Goal: Information Seeking & Learning: Check status

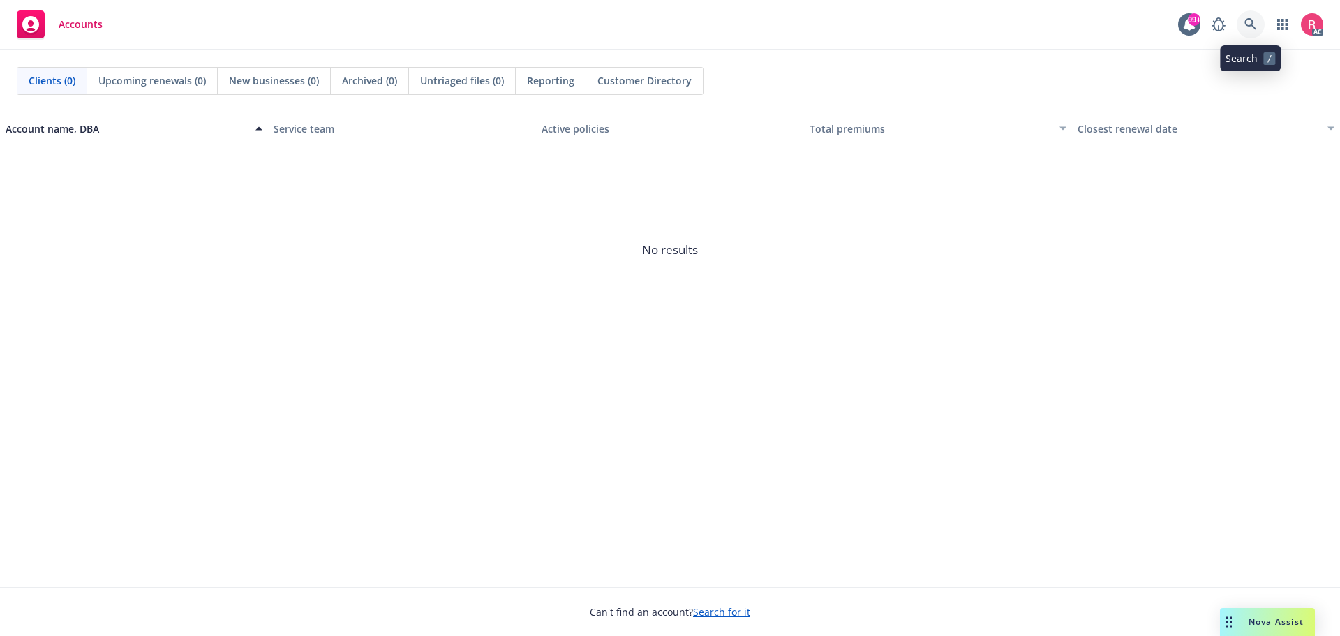
click at [1249, 22] on icon at bounding box center [1251, 24] width 13 height 13
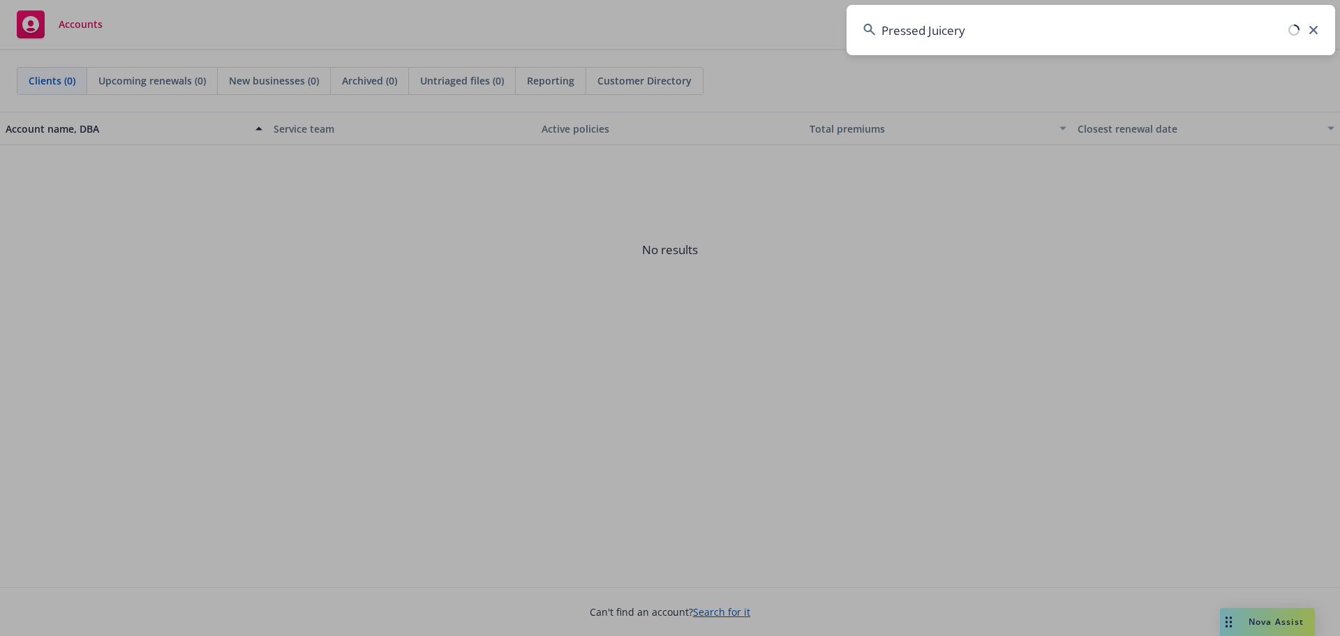
type input "Pressed Juicery"
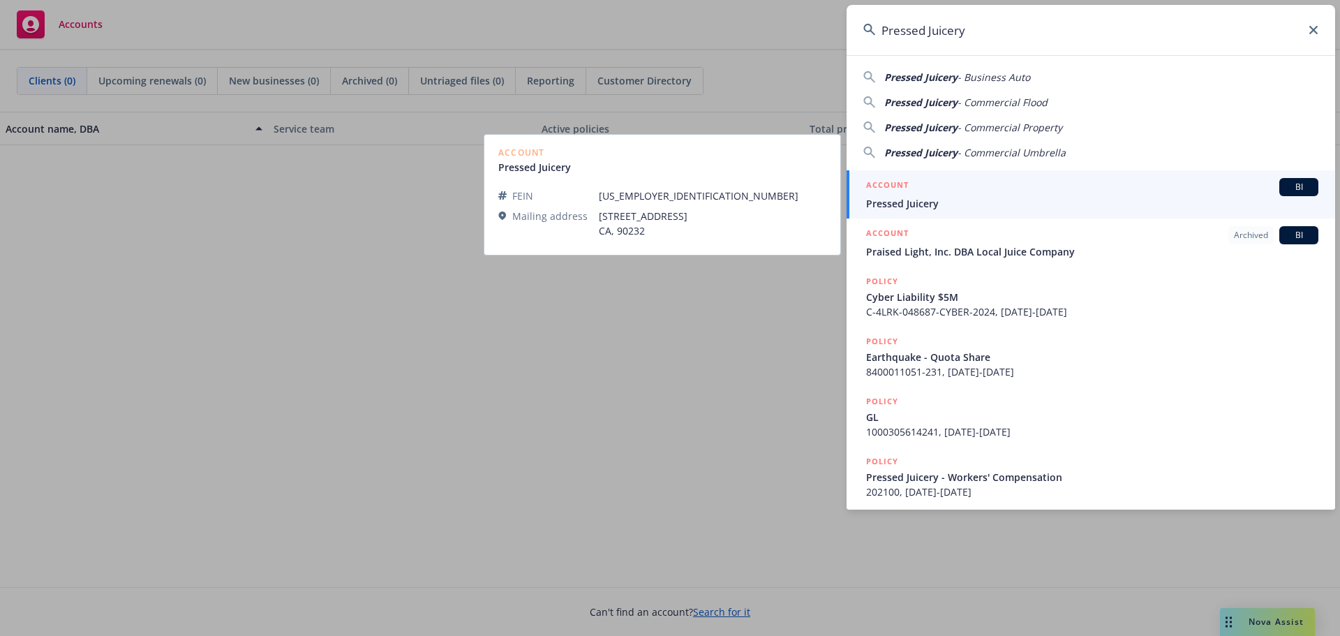
click at [1279, 191] on div "BI" at bounding box center [1298, 187] width 39 height 18
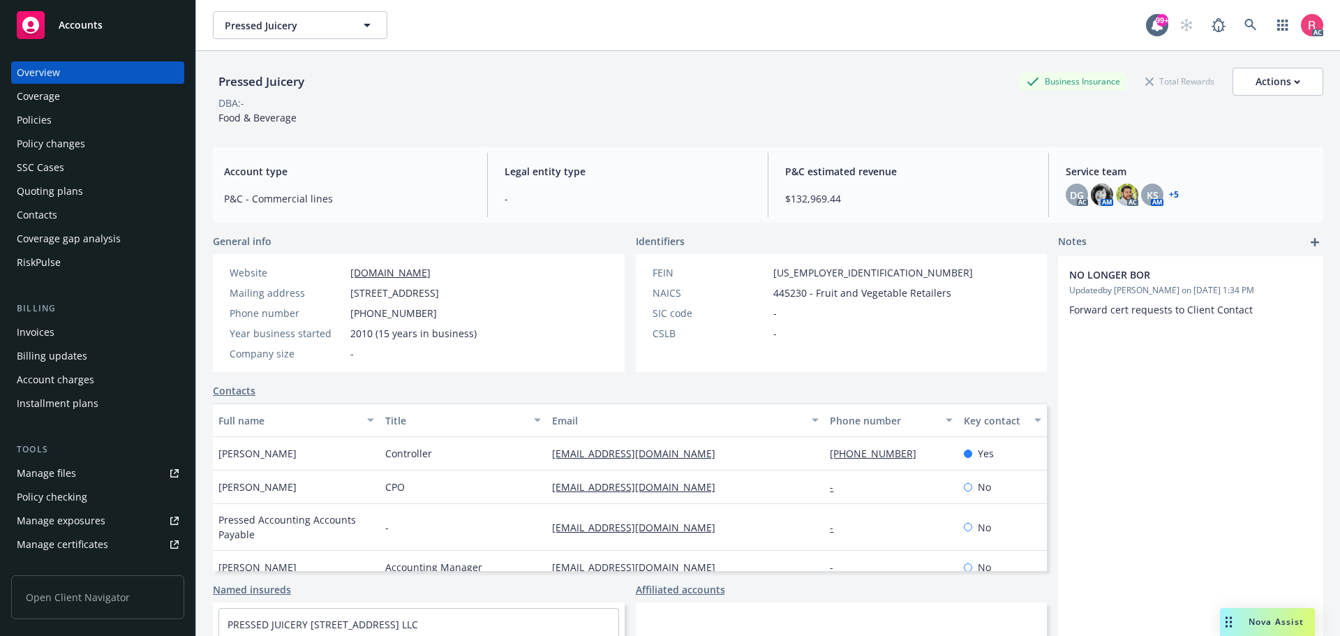
click at [30, 336] on div "Invoices" at bounding box center [36, 332] width 38 height 22
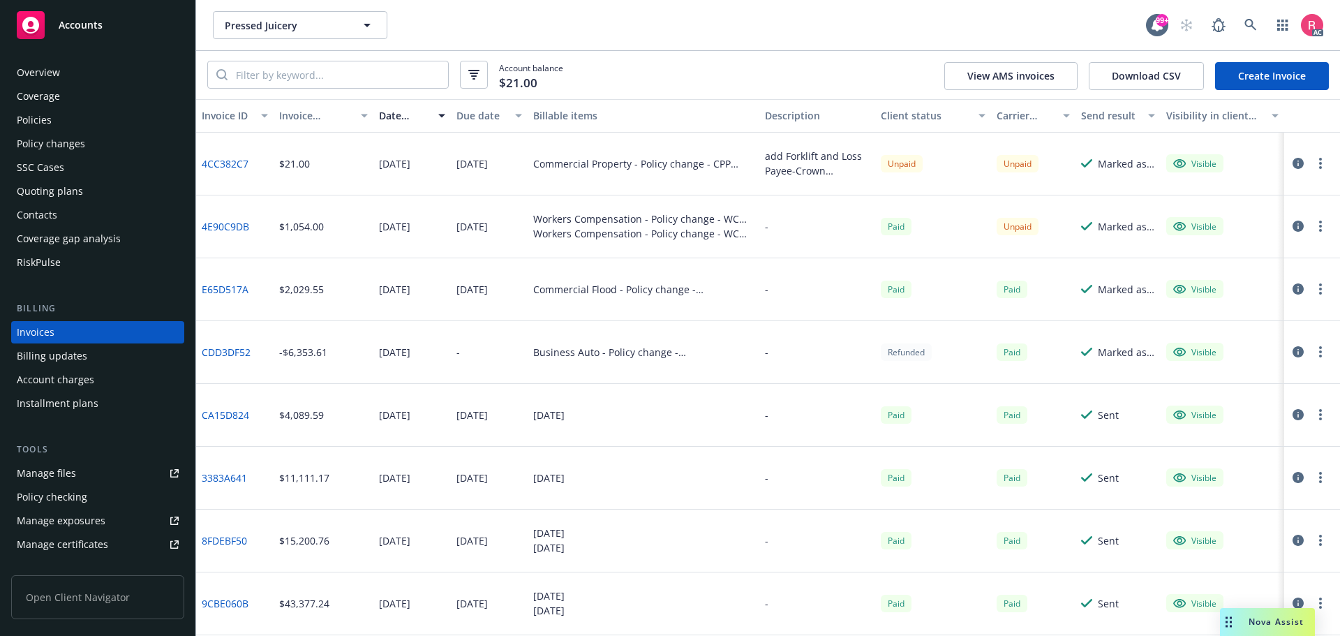
click at [56, 148] on div "Policy changes" at bounding box center [51, 144] width 68 height 22
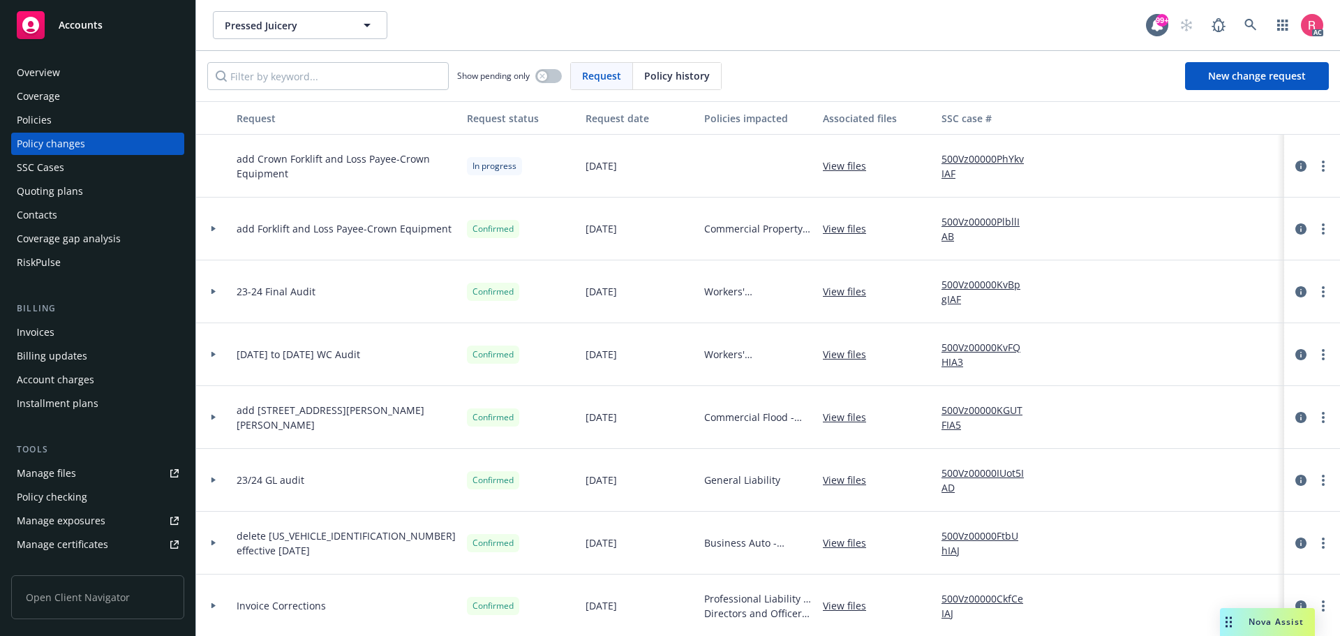
click at [662, 76] on span "Policy history" at bounding box center [677, 75] width 66 height 15
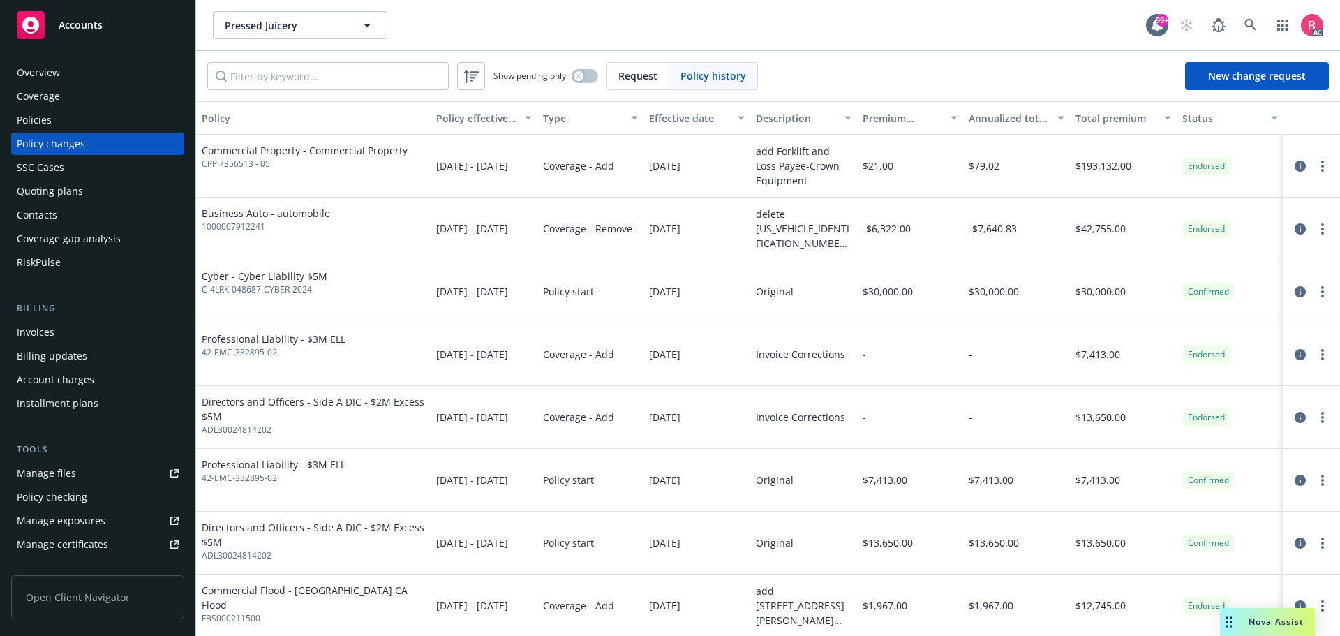
click at [551, 27] on div "Pressed Juicery Pressed Juicery" at bounding box center [679, 25] width 933 height 28
click at [547, 26] on div "Pressed Juicery Pressed Juicery" at bounding box center [679, 25] width 933 height 28
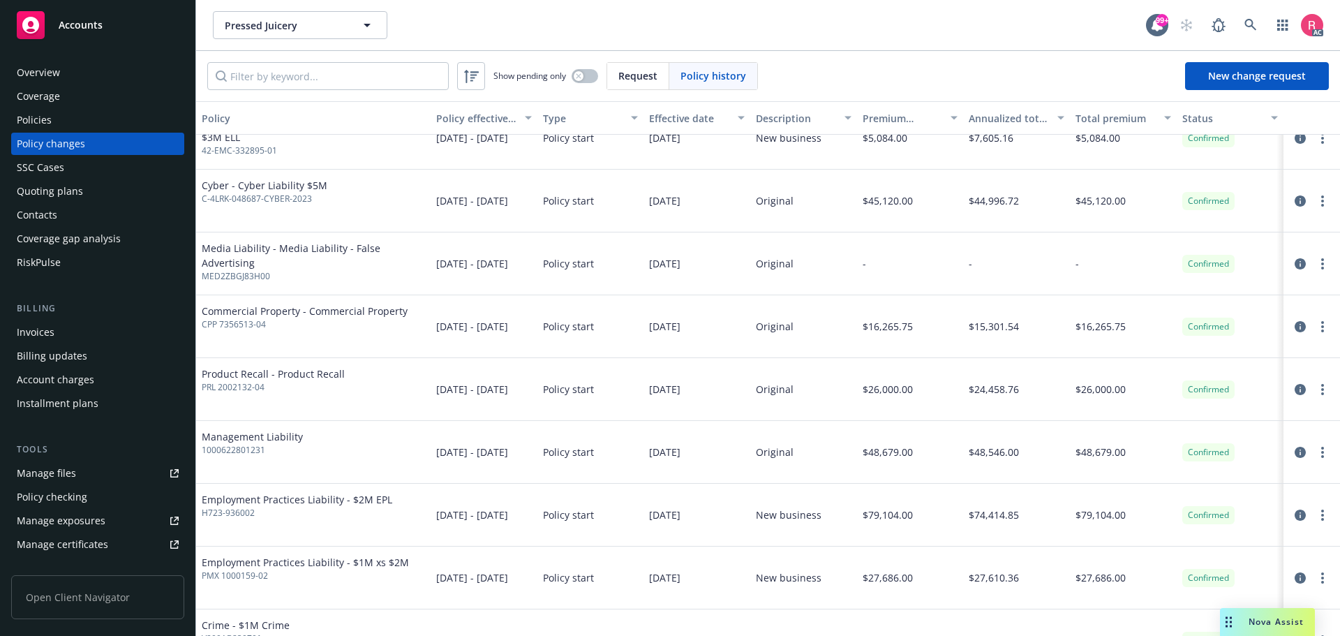
scroll to position [2234, 0]
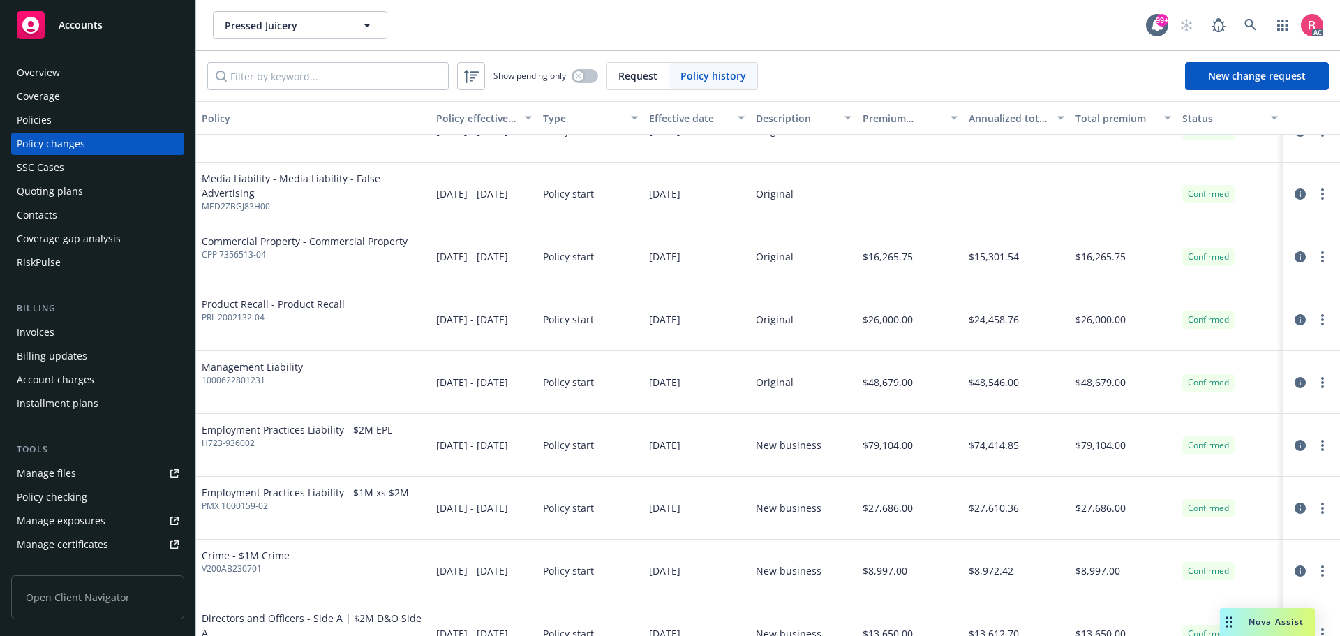
click at [884, 447] on span "$79,104.00" at bounding box center [888, 445] width 50 height 15
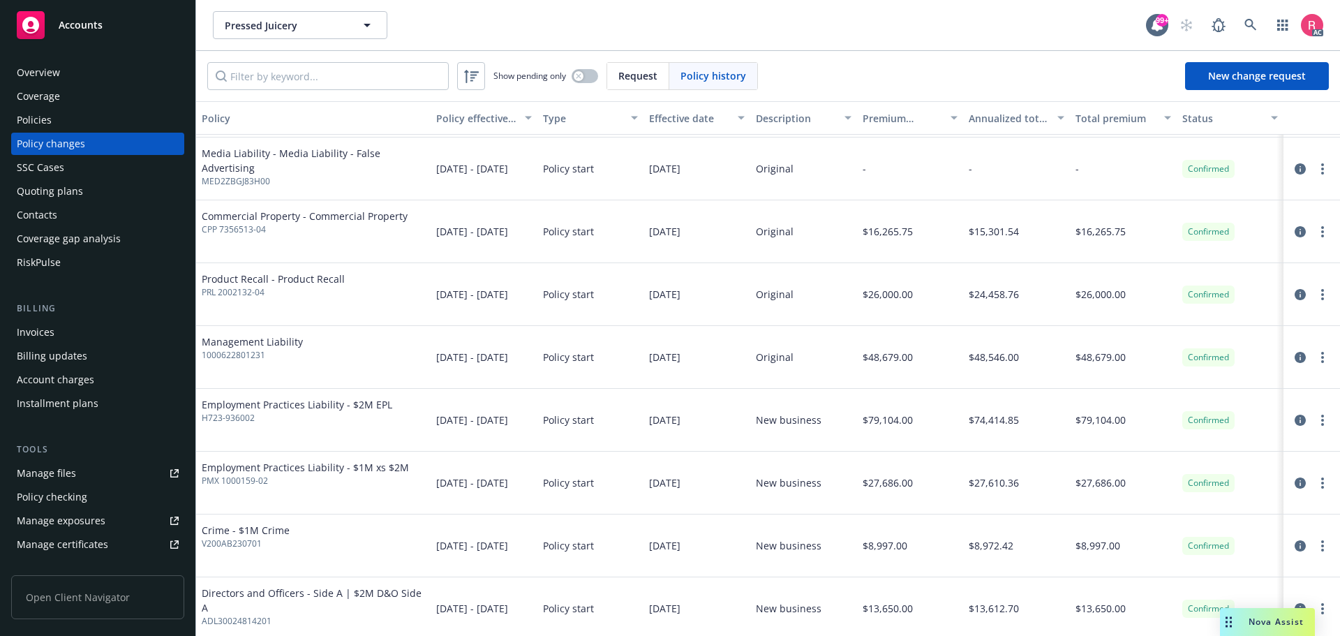
scroll to position [2303, 0]
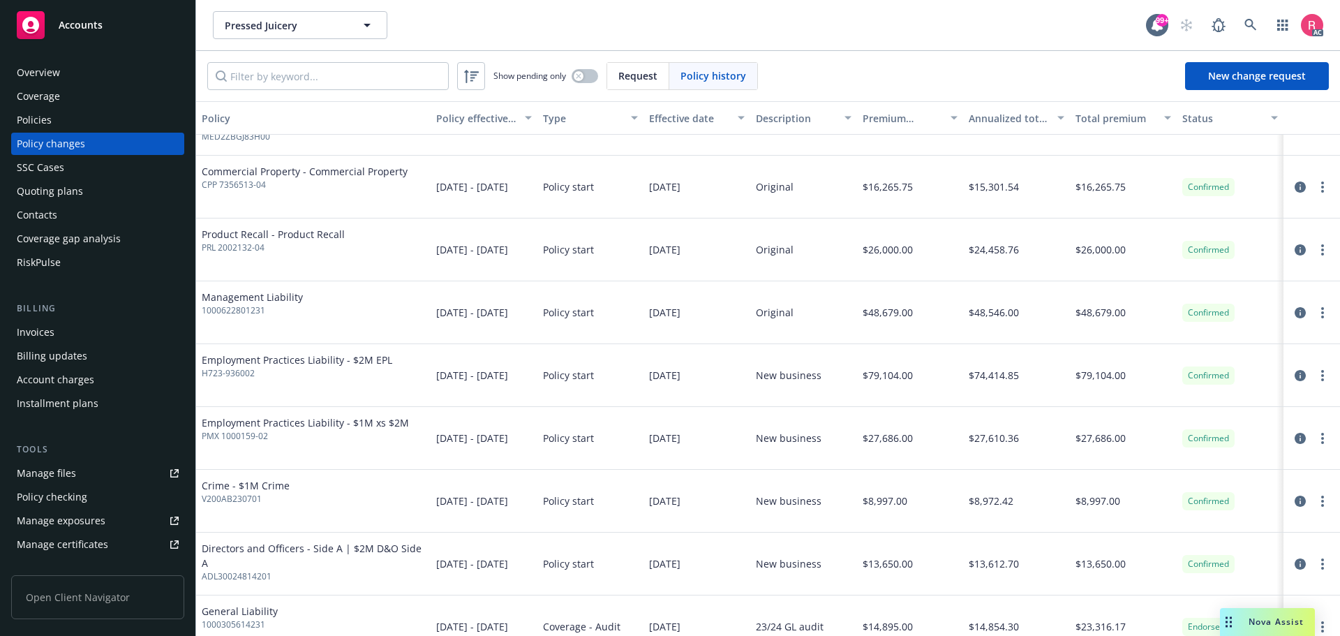
click at [32, 335] on div "Invoices" at bounding box center [36, 332] width 38 height 22
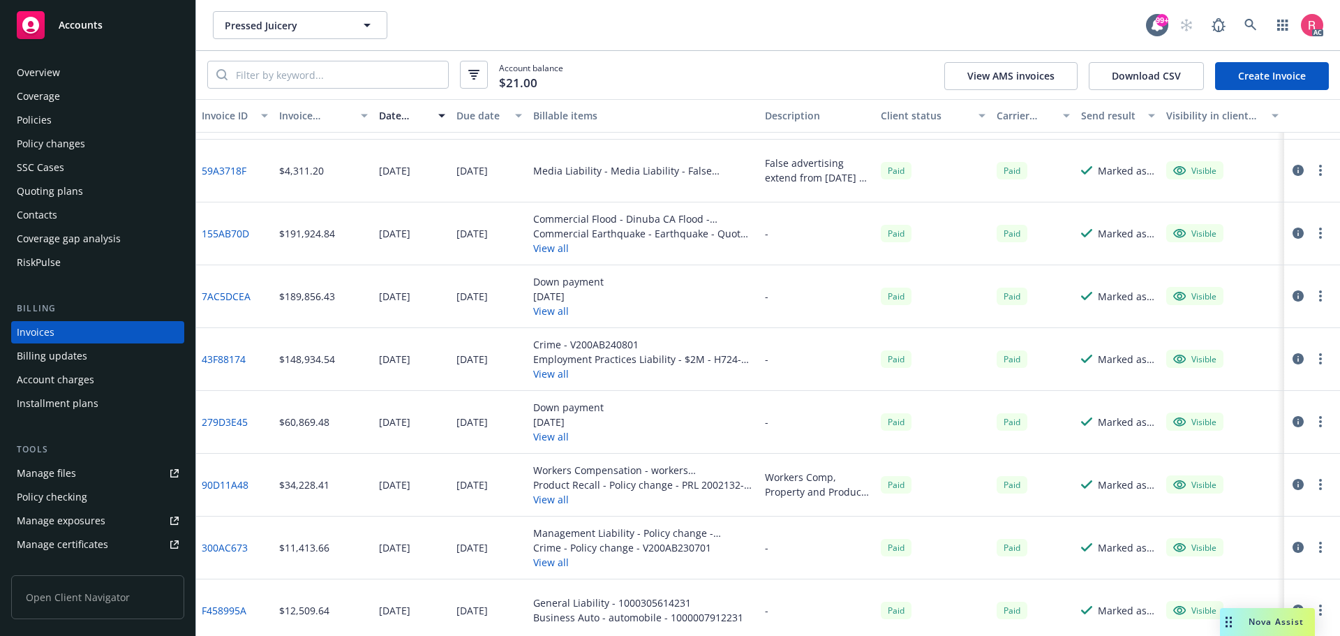
scroll to position [1884, 0]
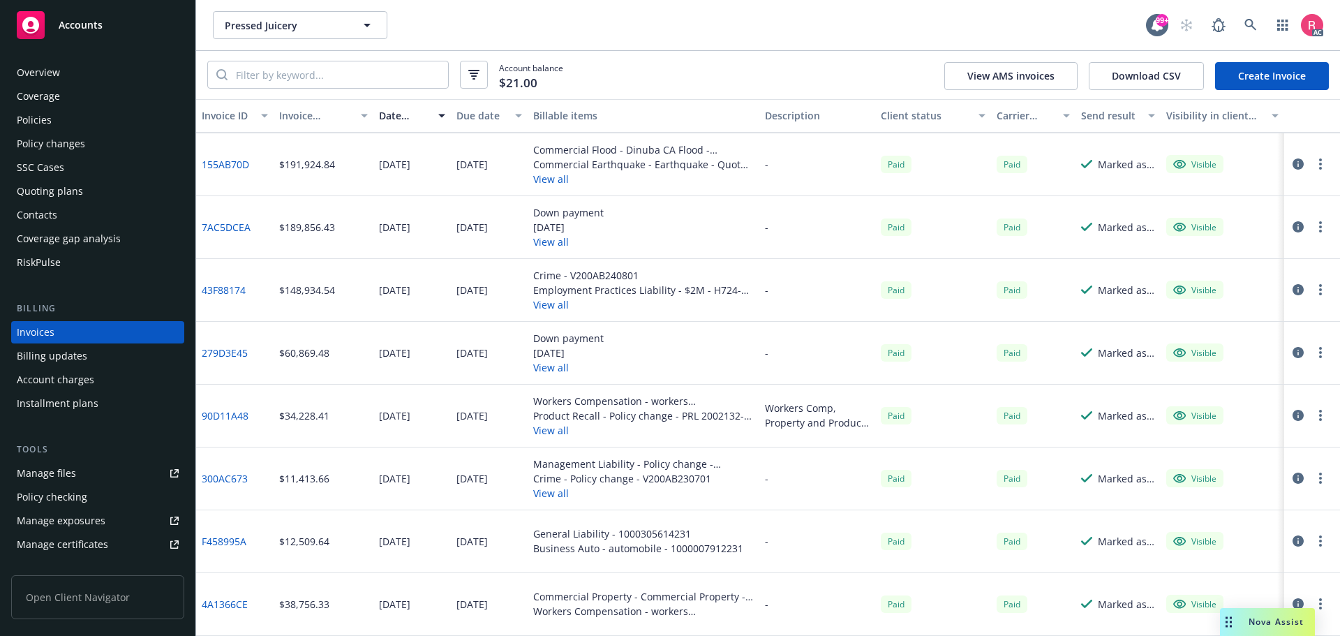
click at [230, 291] on link "43F88174" at bounding box center [224, 290] width 44 height 15
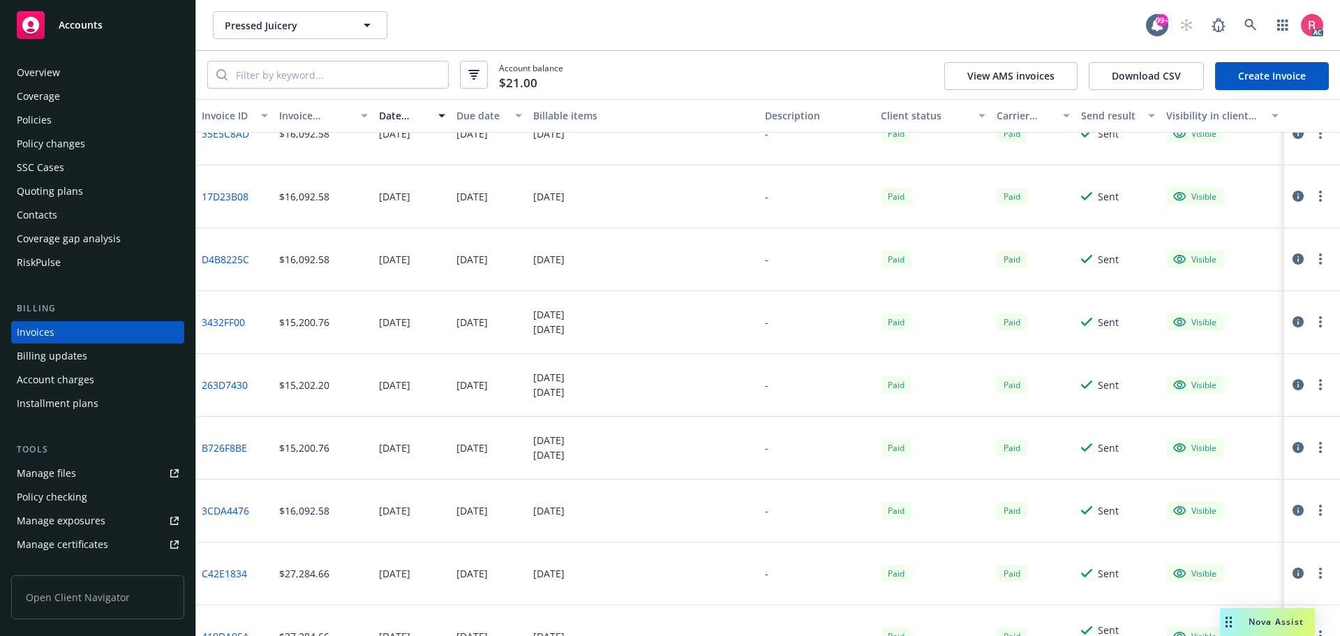
scroll to position [907, 0]
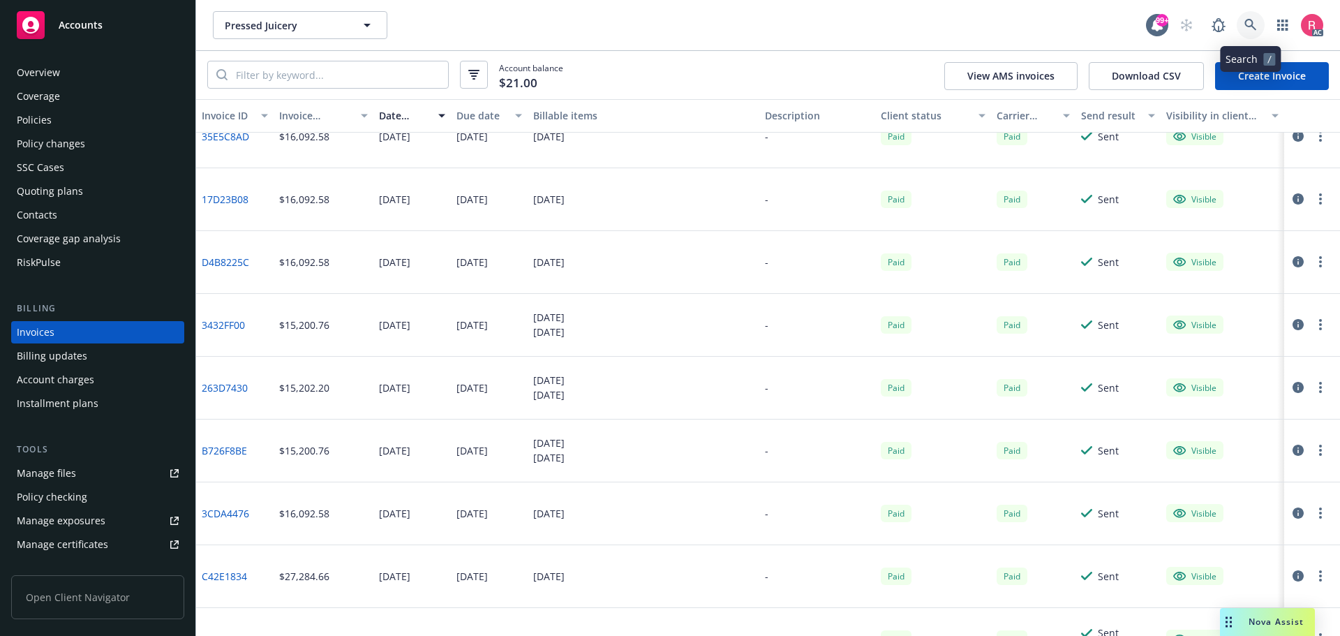
click at [1247, 24] on icon at bounding box center [1251, 25] width 12 height 12
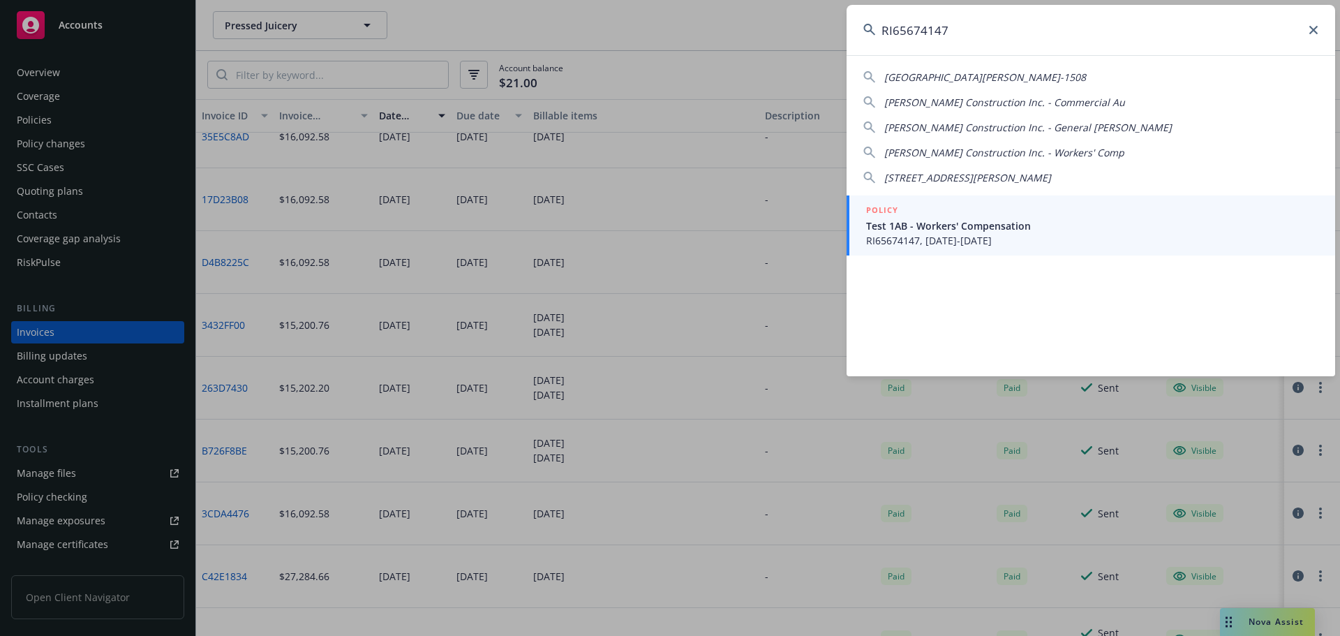
click at [1009, 42] on input "RI65674147" at bounding box center [1091, 30] width 489 height 50
click at [1305, 32] on input "RI65674147" at bounding box center [1091, 30] width 489 height 50
click at [1312, 37] on input "RI65674147" at bounding box center [1091, 30] width 489 height 50
drag, startPoint x: 891, startPoint y: 24, endPoint x: 846, endPoint y: 26, distance: 45.4
click at [846, 26] on div "RI65674147 [STREET_ADDRESS][PERSON_NAME] [PERSON_NAME] Construction Inc. - Comm…" at bounding box center [670, 318] width 1340 height 636
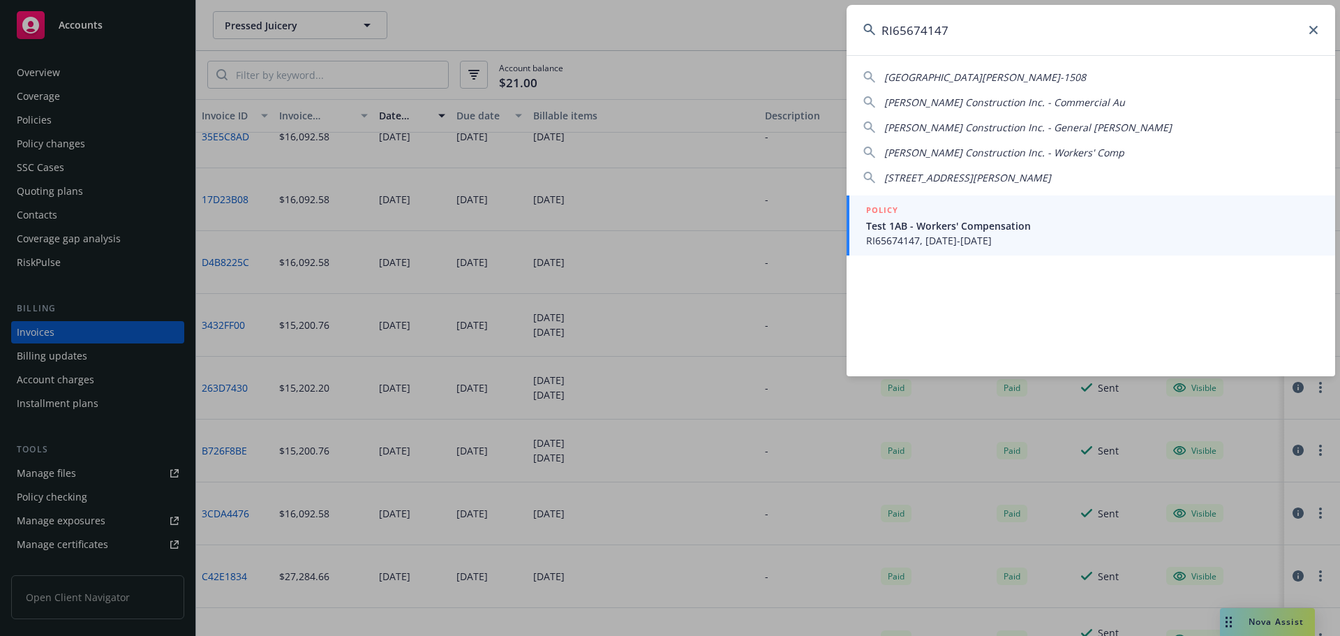
paste input "iverlane Research"
type input "Riverlane Research"
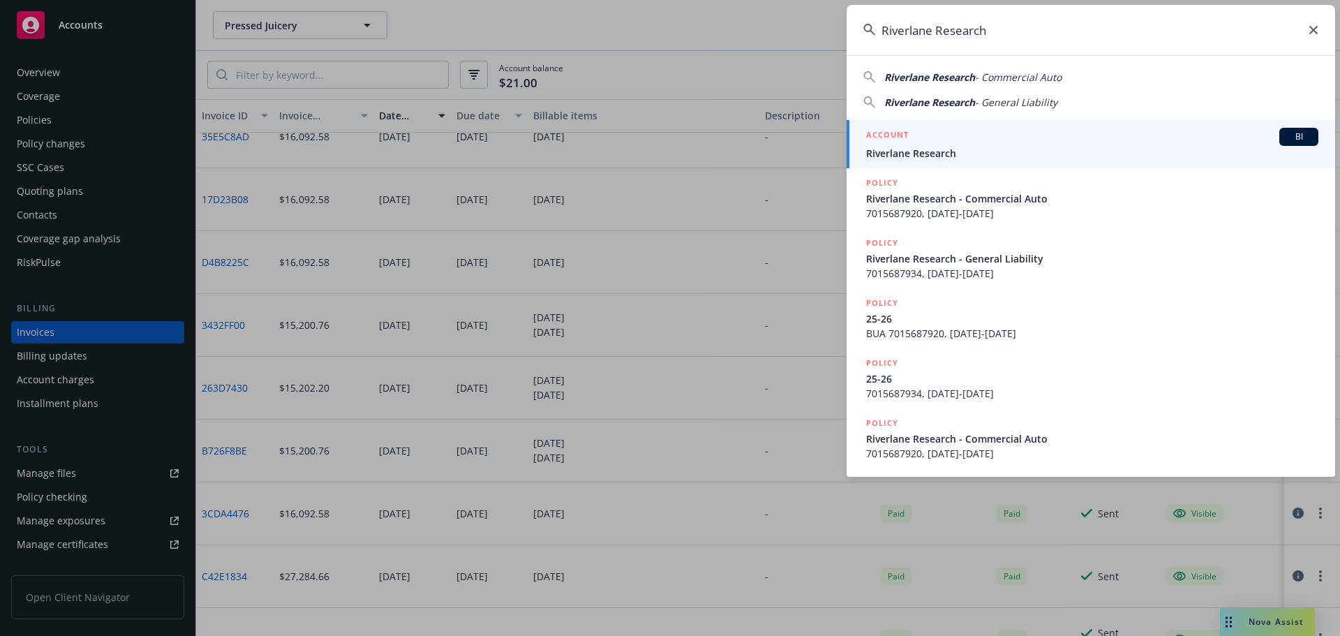
click at [1288, 144] on div "BI" at bounding box center [1298, 137] width 39 height 18
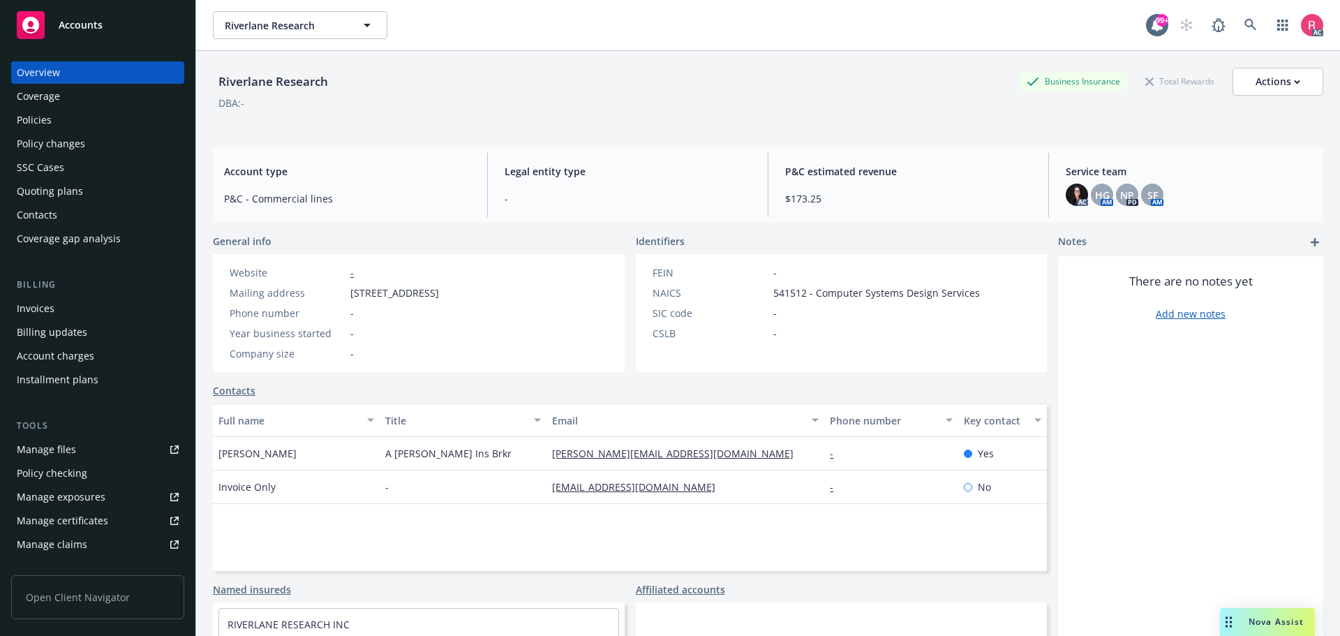
click at [45, 149] on div "Policy changes" at bounding box center [51, 144] width 68 height 22
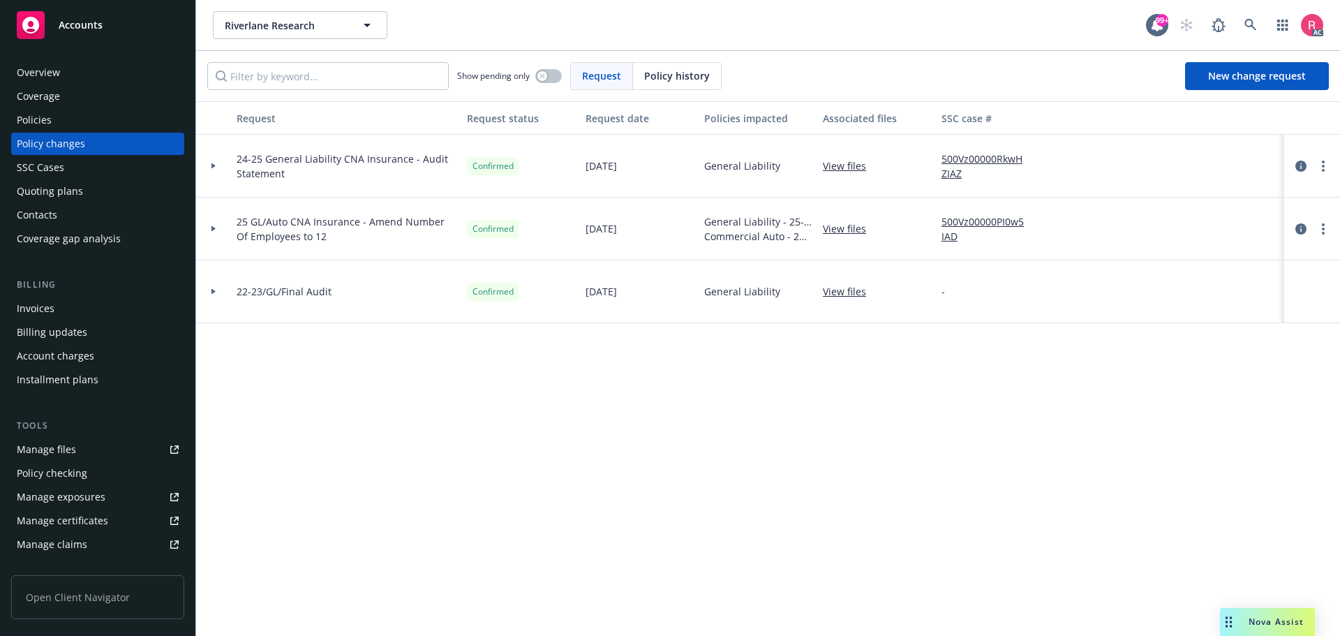
click at [671, 81] on span "Policy history" at bounding box center [677, 75] width 66 height 15
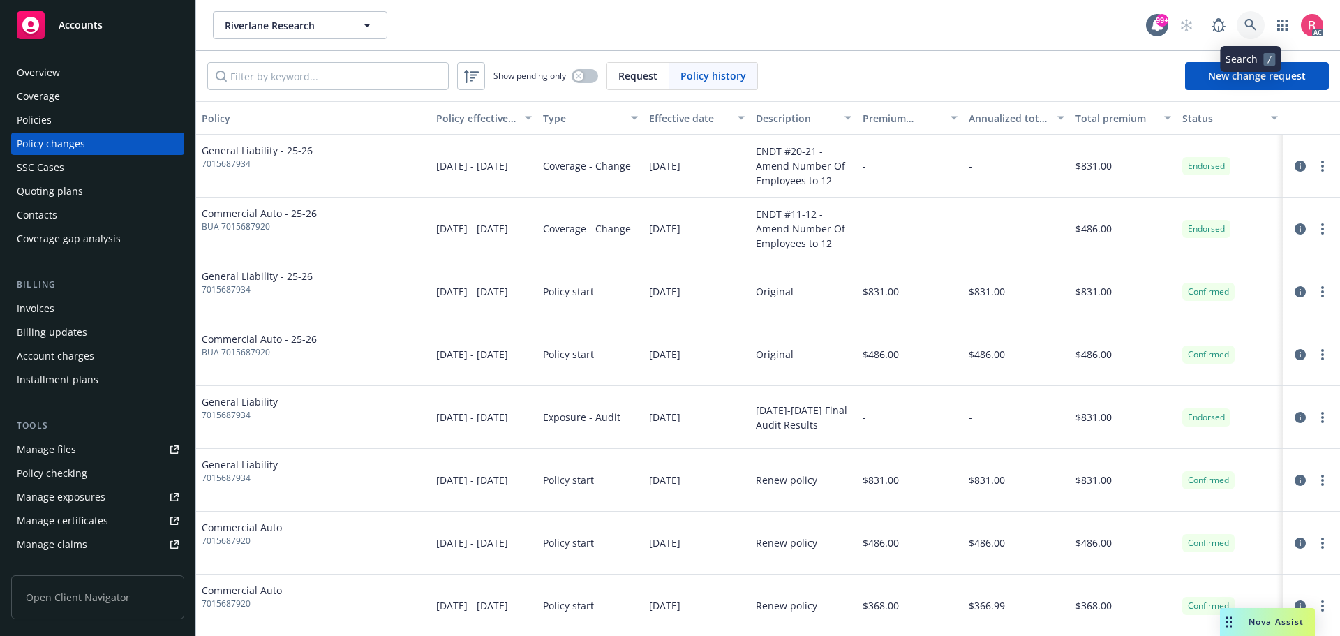
click at [1251, 24] on icon at bounding box center [1251, 25] width 13 height 13
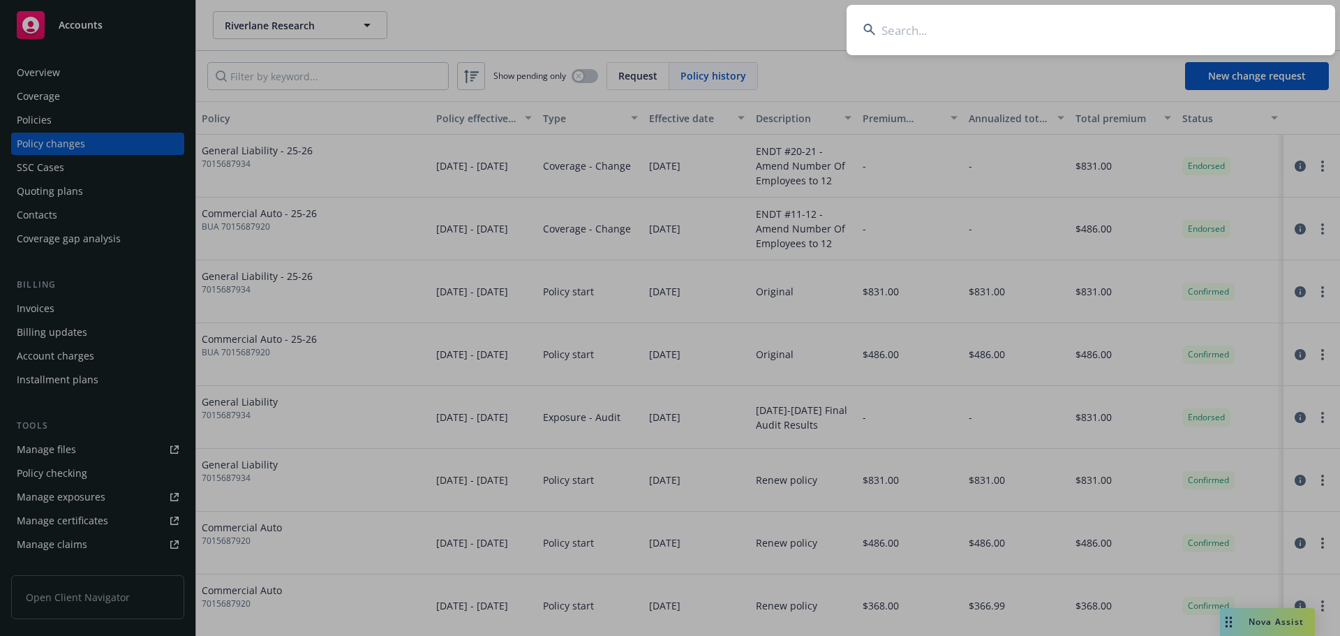
click at [1016, 30] on input at bounding box center [1091, 30] width 489 height 50
paste input "Astra, Inc."
type input "Astra, Inc."
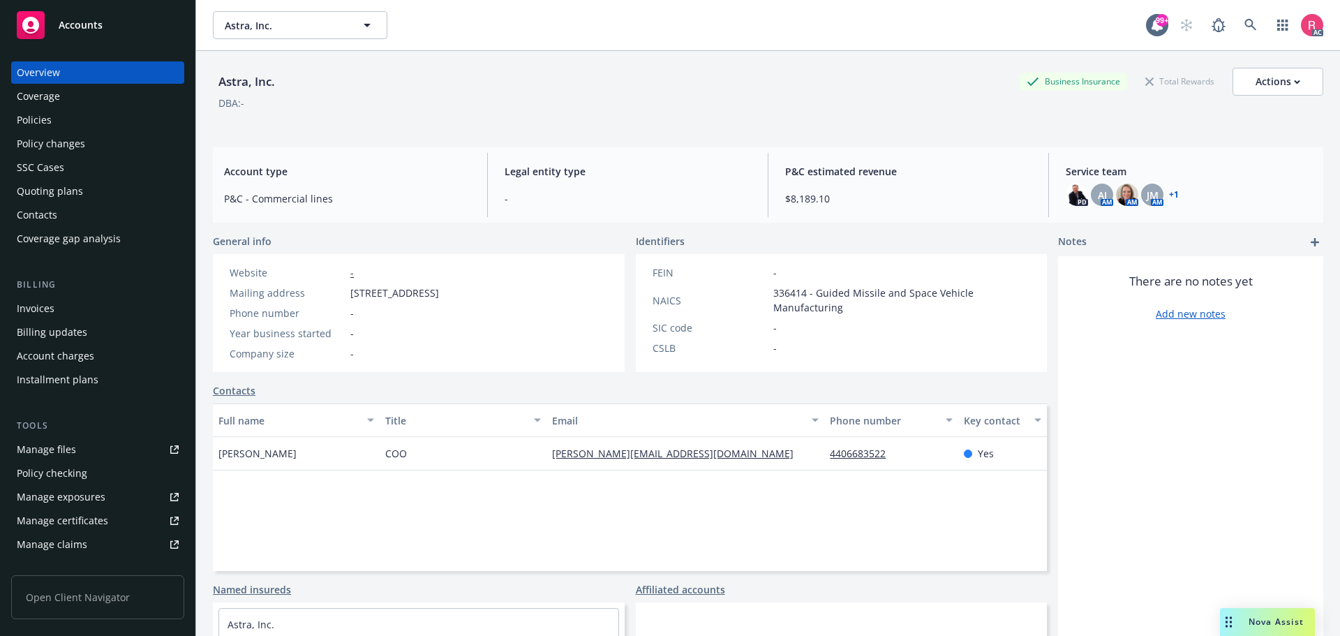
click at [40, 141] on div "Policy changes" at bounding box center [51, 144] width 68 height 22
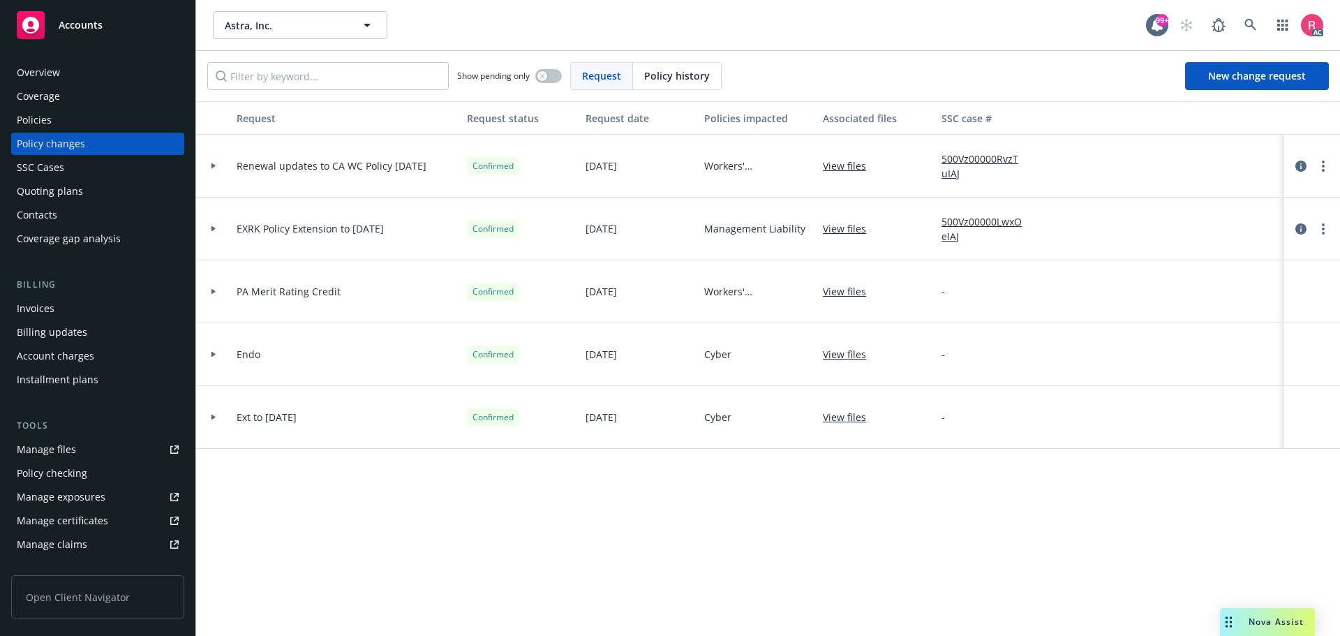
click at [677, 73] on span "Policy history" at bounding box center [677, 75] width 66 height 15
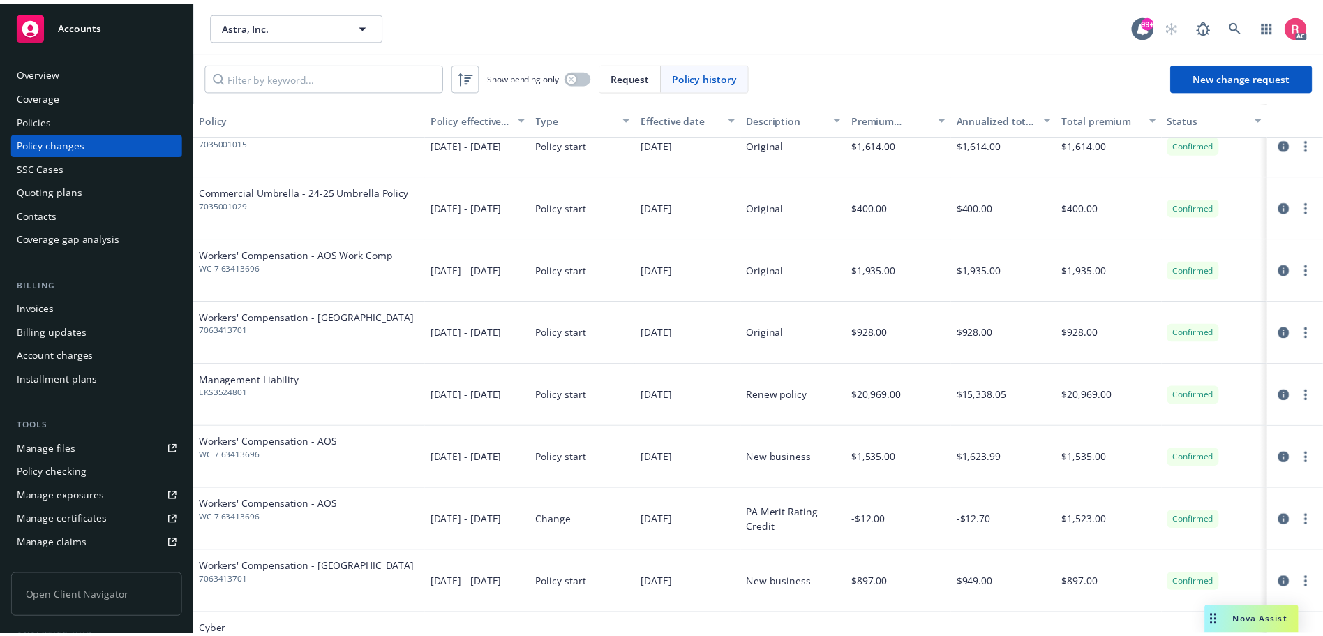
scroll to position [455, 0]
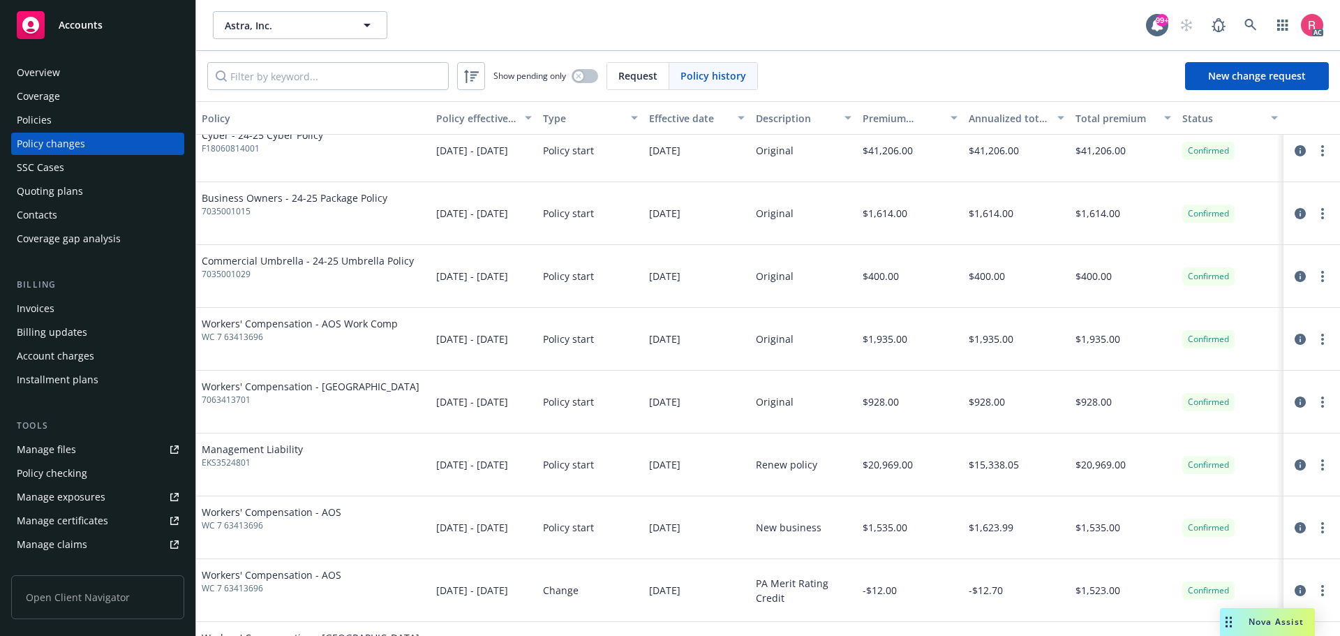
click at [34, 309] on div "Invoices" at bounding box center [36, 308] width 38 height 22
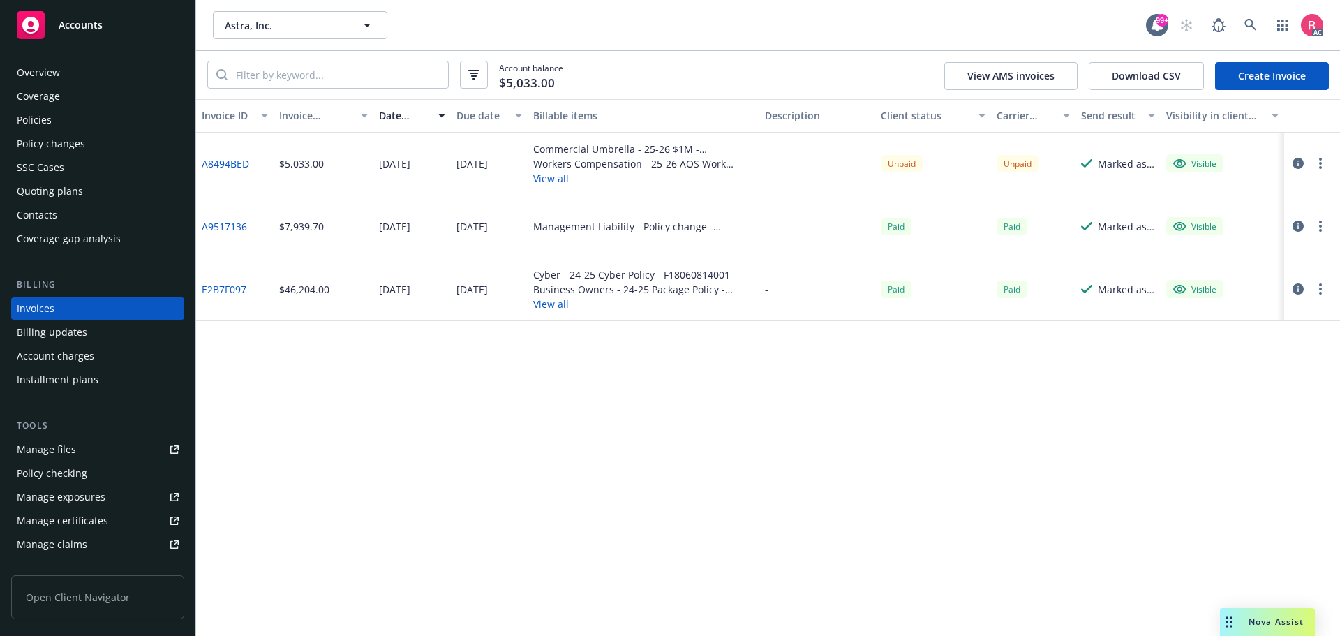
click at [216, 288] on link "E2B7F097" at bounding box center [224, 289] width 45 height 15
click at [225, 228] on link "A9517136" at bounding box center [224, 226] width 45 height 15
click at [235, 166] on link "A8494BED" at bounding box center [225, 163] width 47 height 15
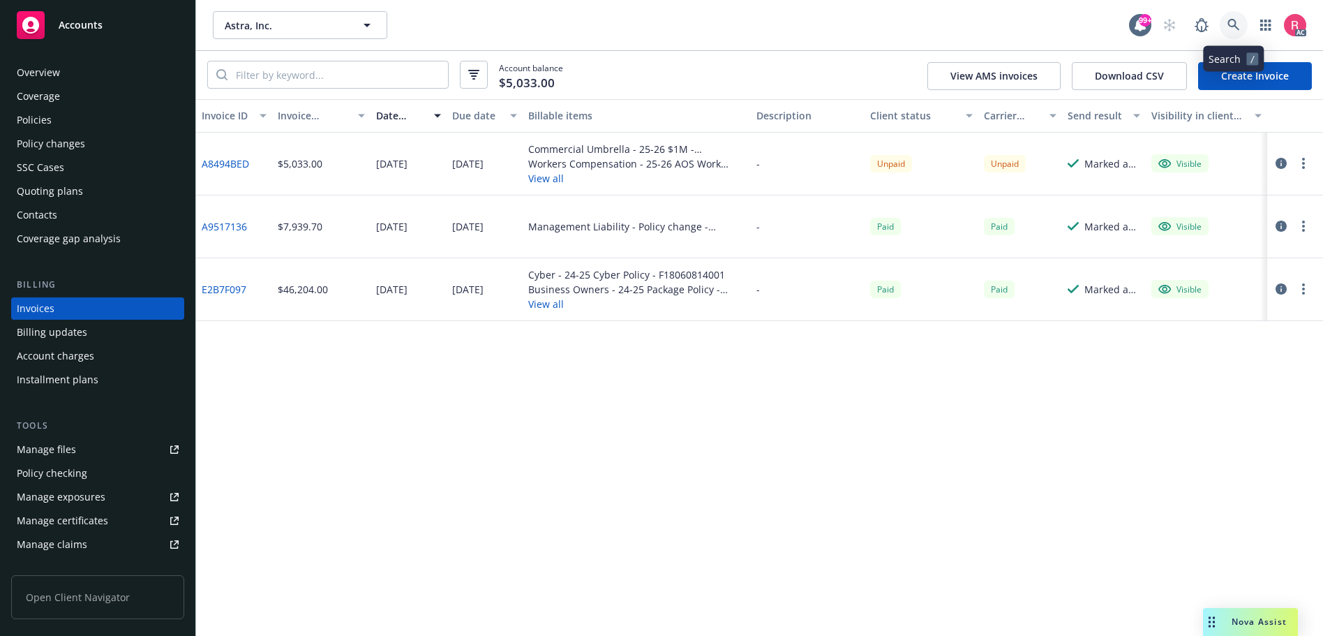
click at [1228, 22] on icon at bounding box center [1234, 25] width 12 height 12
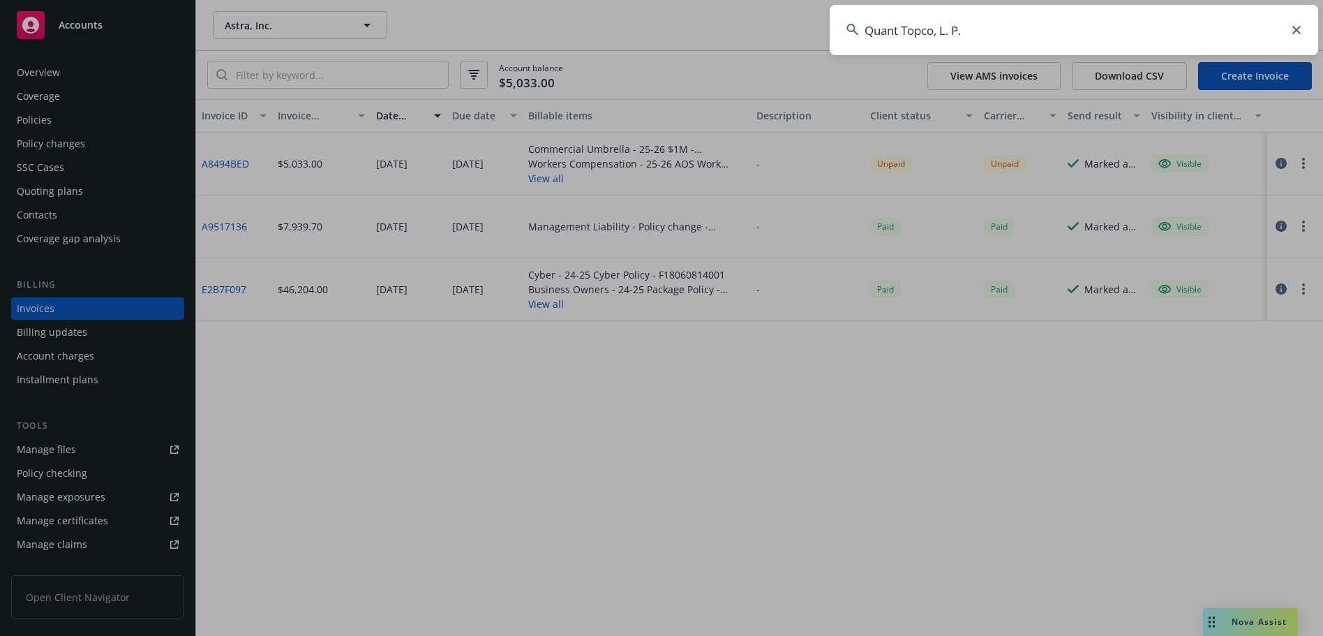
type input "Quant Topco, L. P."
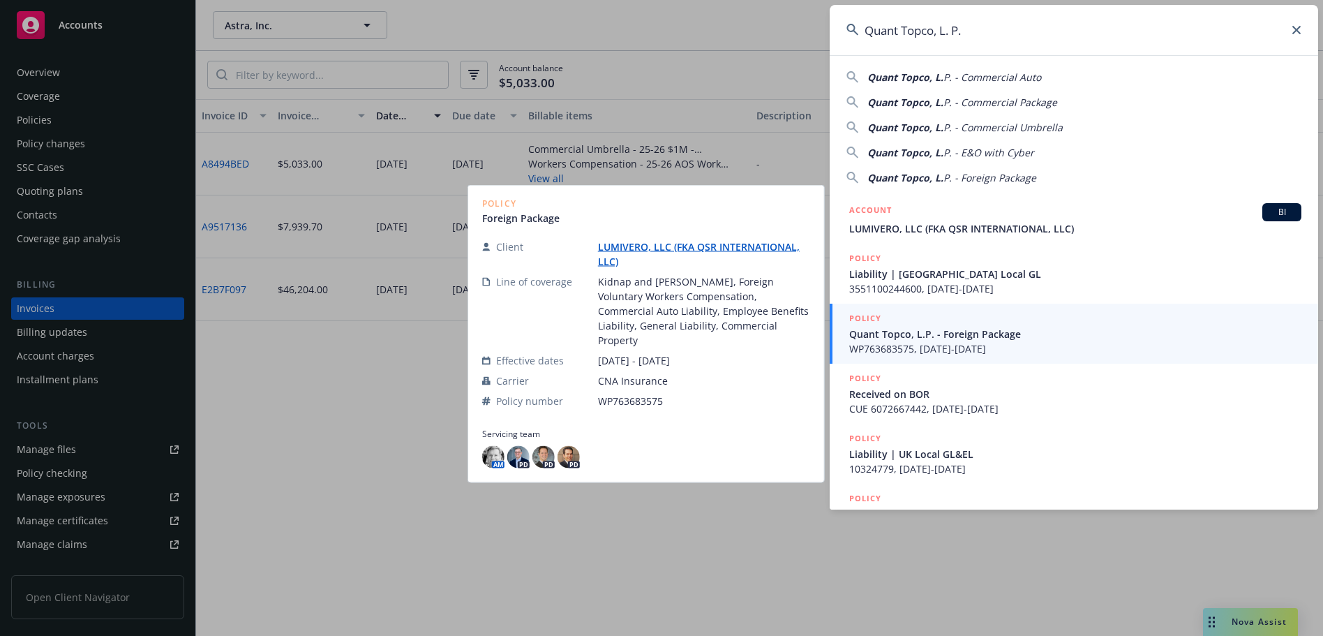
click at [972, 336] on span "Quant Topco, L.P. - Foreign Package" at bounding box center [1075, 334] width 452 height 15
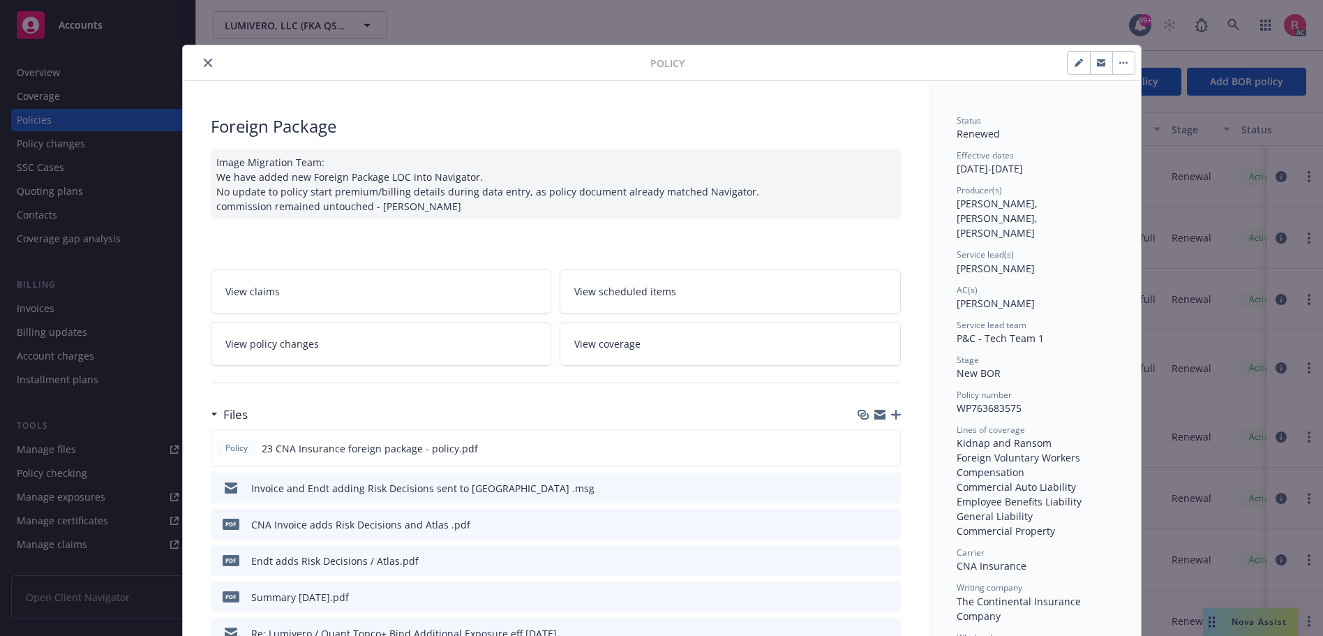
click at [205, 68] on button "close" at bounding box center [208, 62] width 17 height 17
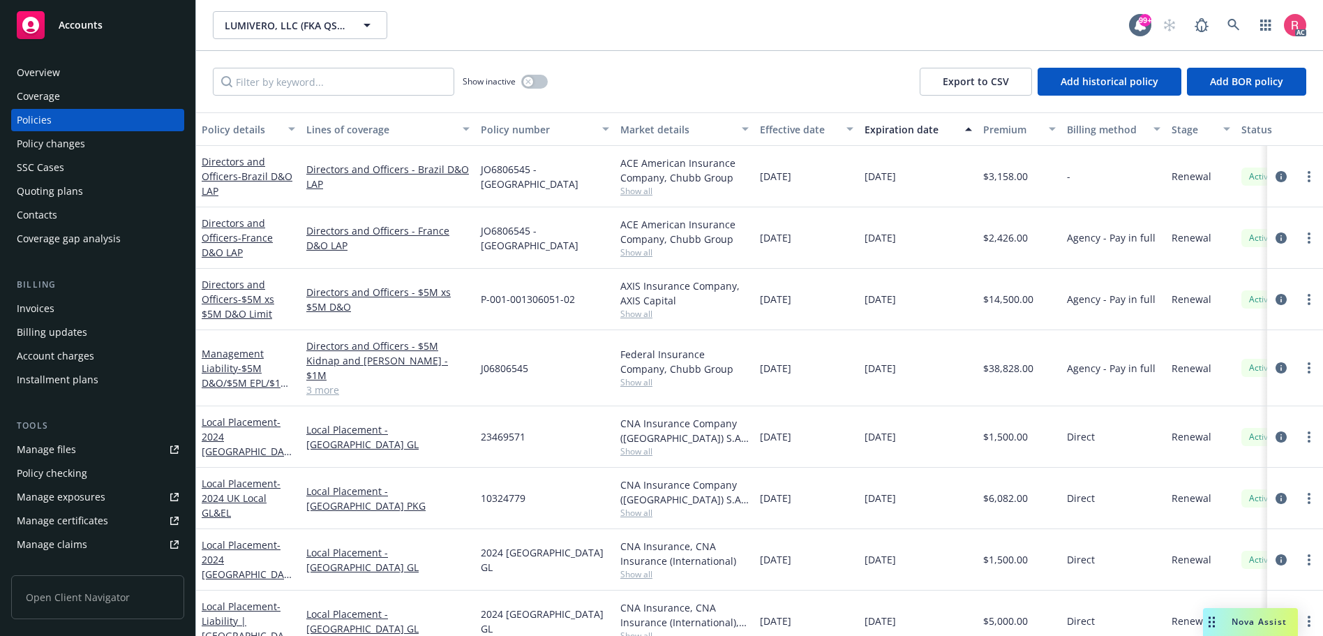
click at [45, 304] on div "Invoices" at bounding box center [36, 308] width 38 height 22
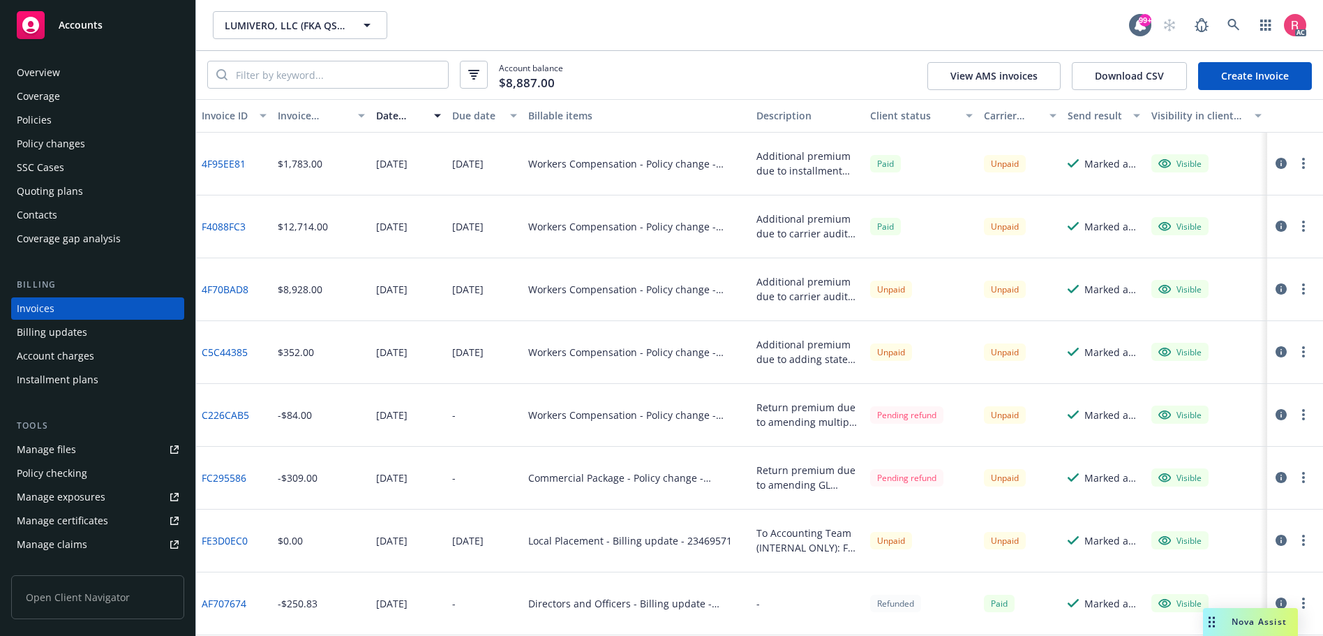
click at [81, 147] on div "Policy changes" at bounding box center [51, 144] width 68 height 22
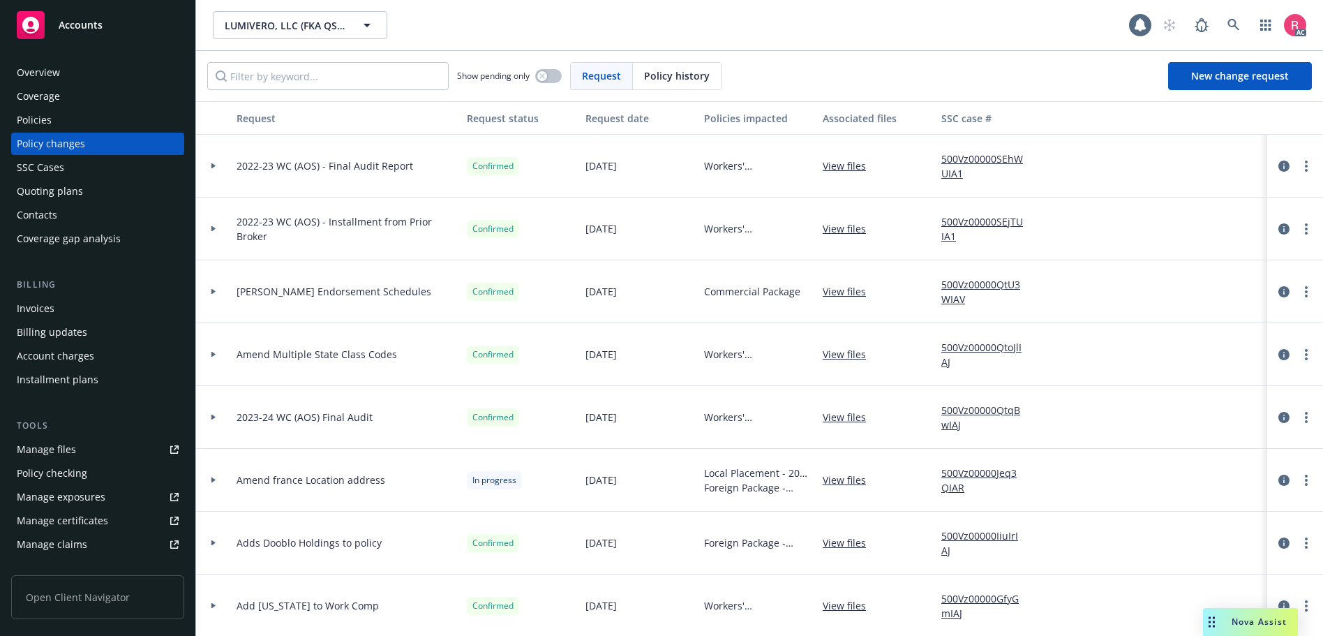
click at [666, 79] on span "Policy history" at bounding box center [677, 75] width 66 height 15
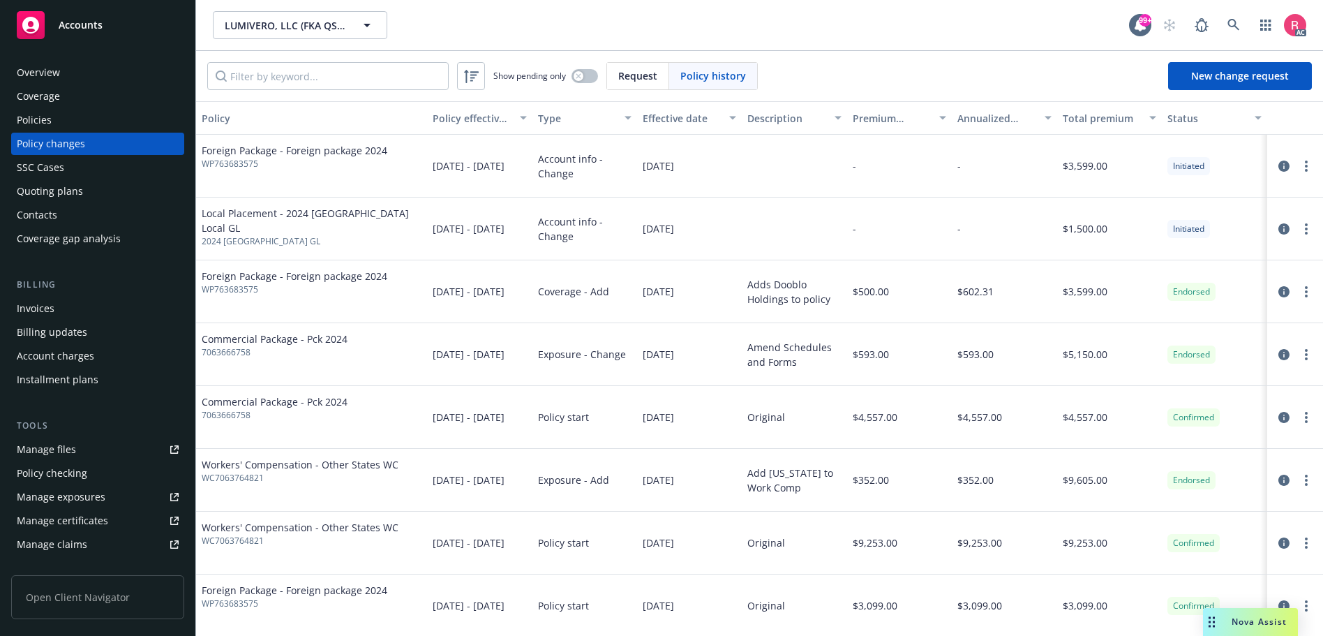
click at [705, 80] on span "Policy history" at bounding box center [714, 75] width 66 height 15
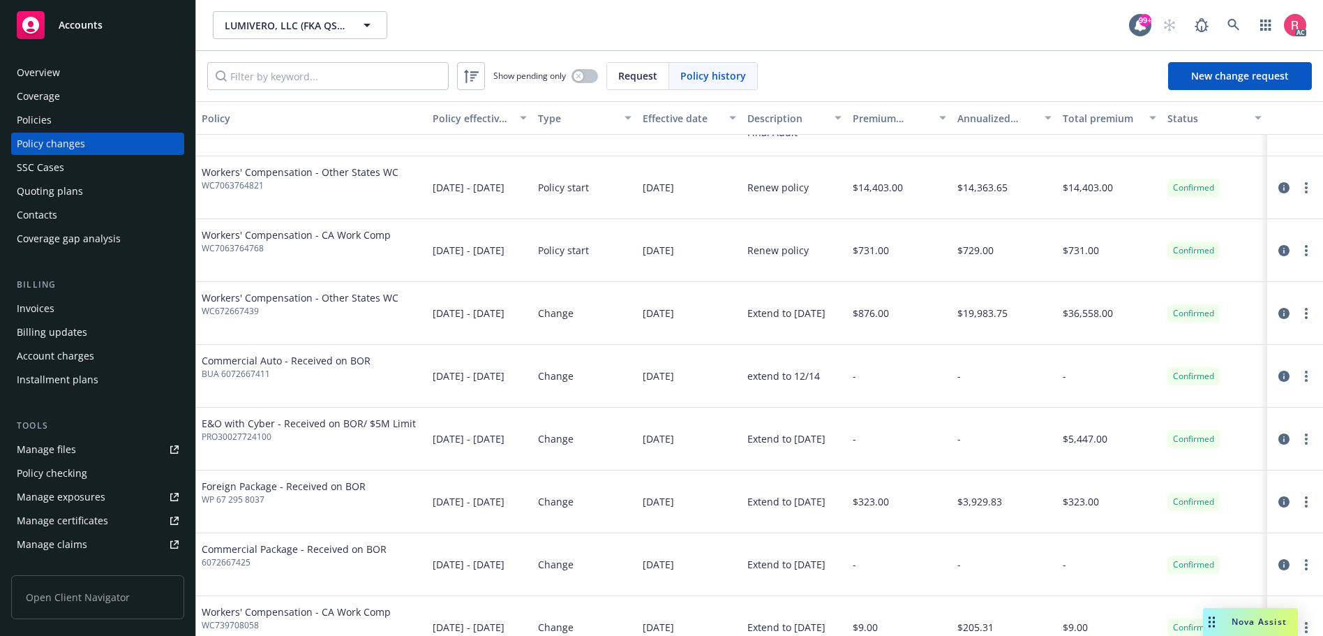
scroll to position [2932, 0]
click at [1224, 24] on link at bounding box center [1234, 25] width 28 height 28
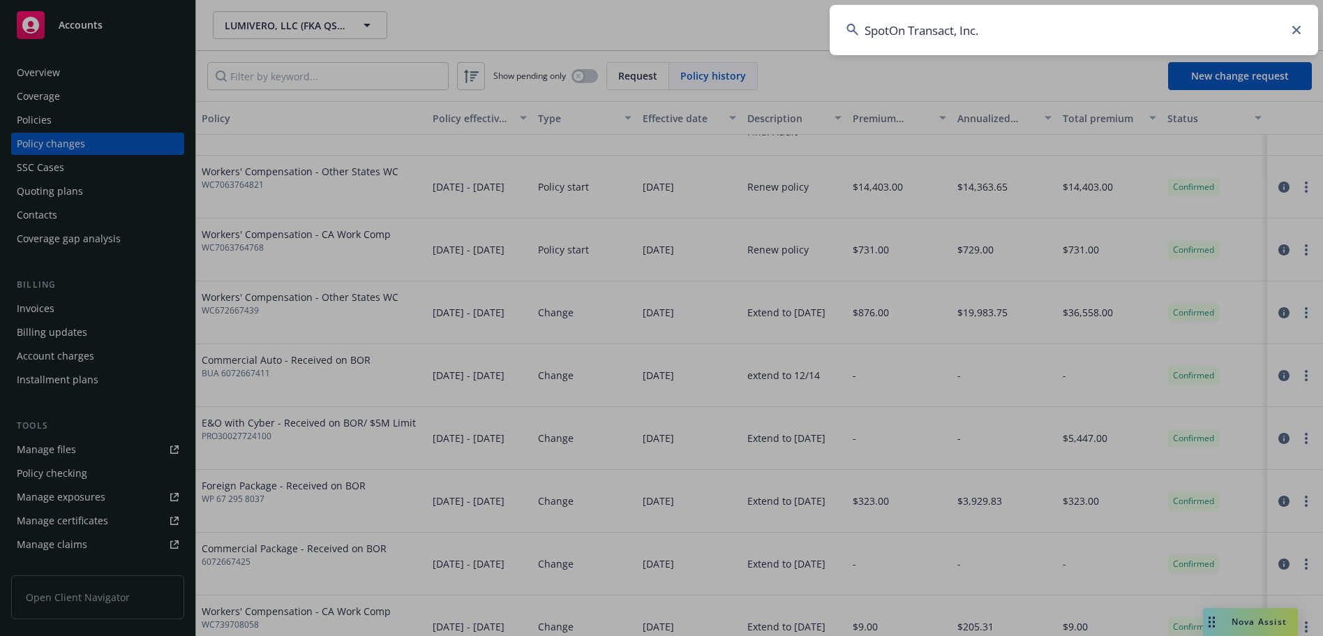
type input "SpotOn Transact, Inc."
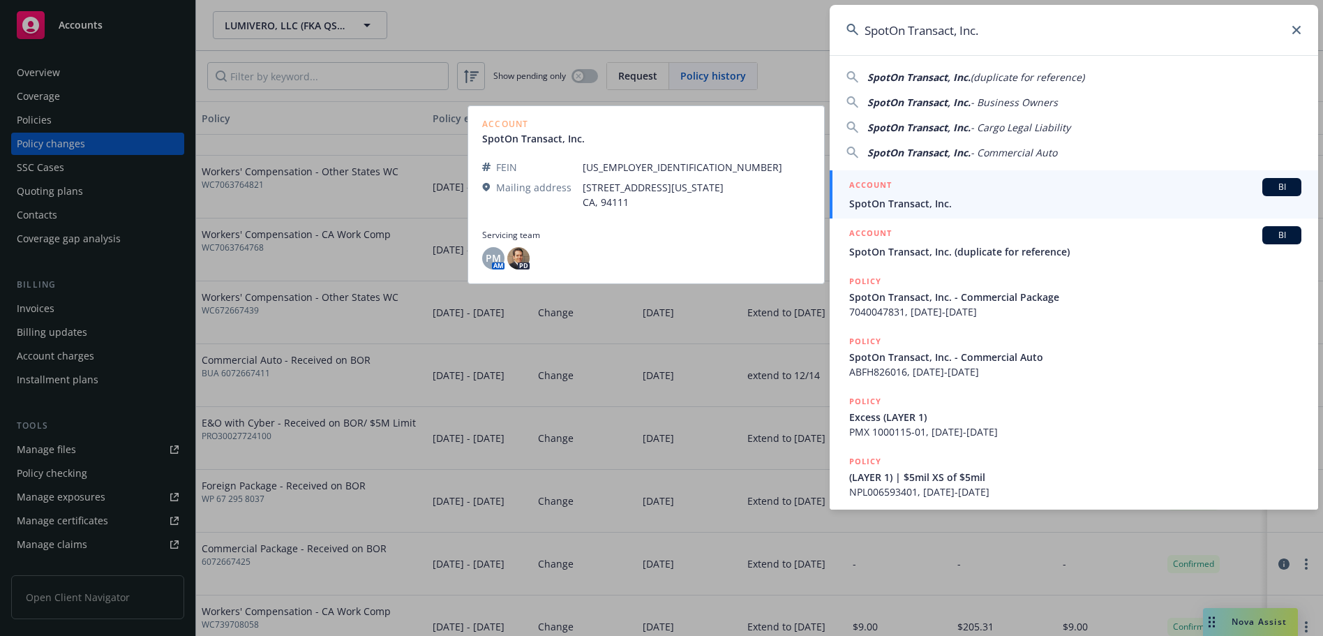
drag, startPoint x: 1268, startPoint y: 191, endPoint x: 1263, endPoint y: 186, distance: 7.4
click at [1268, 191] on span "BI" at bounding box center [1282, 187] width 28 height 13
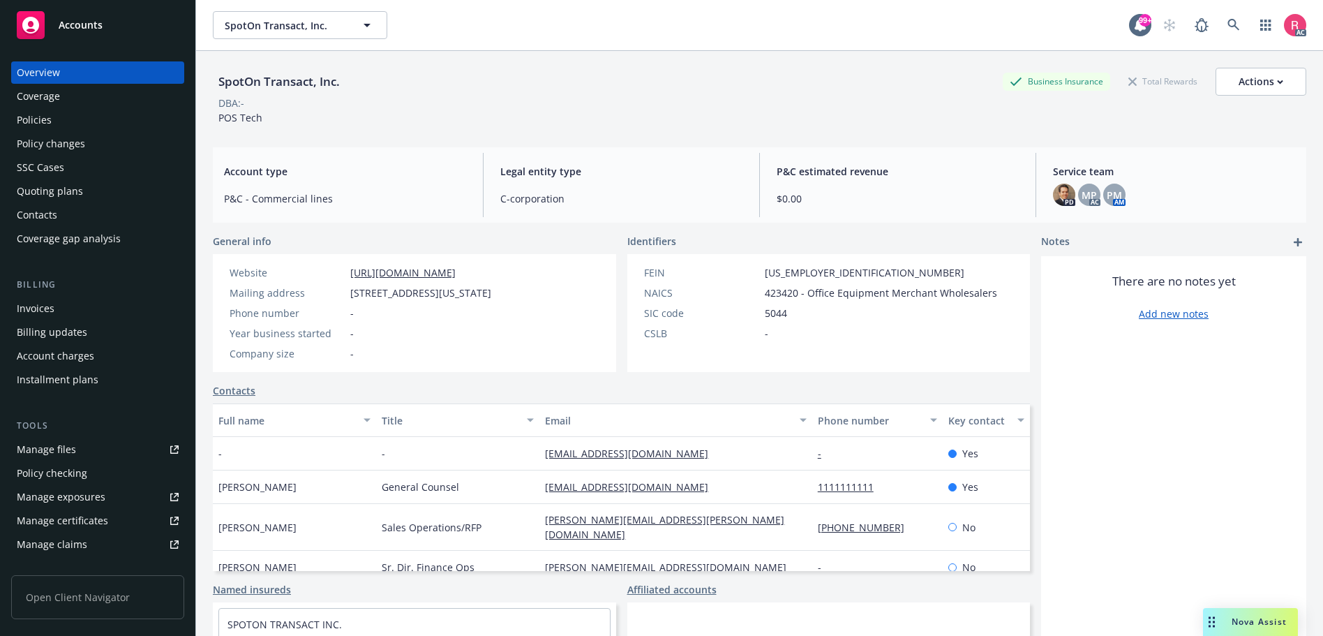
click at [38, 146] on div "Policy changes" at bounding box center [51, 144] width 68 height 22
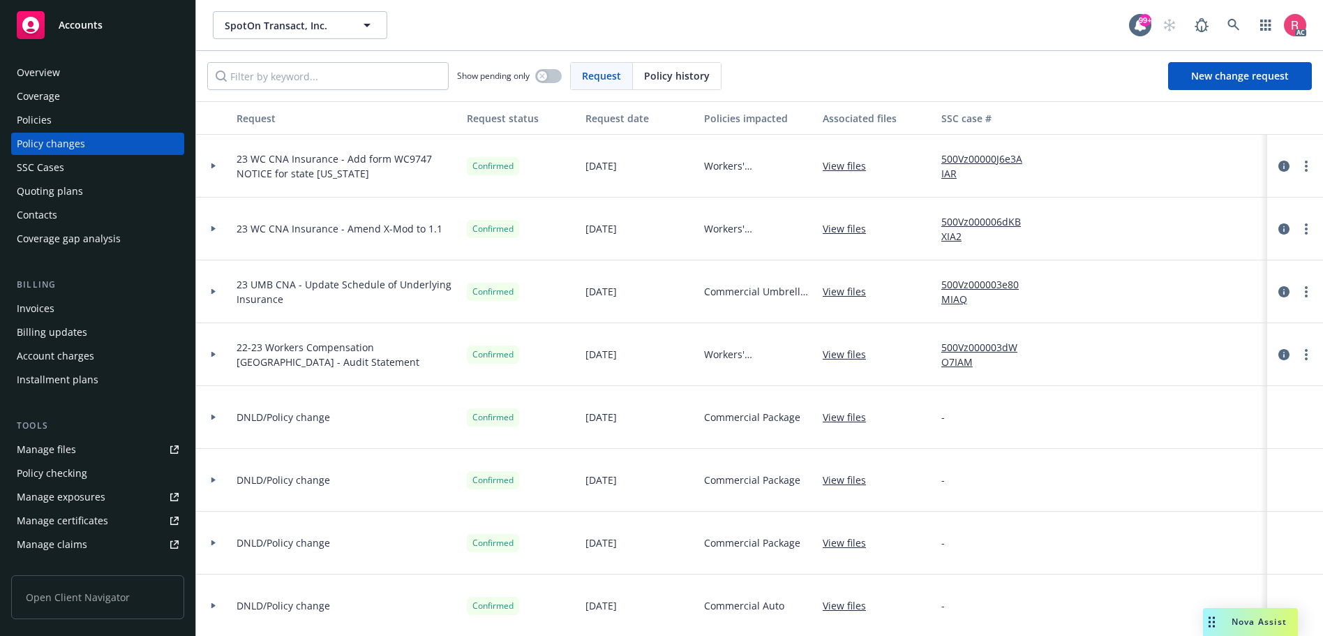
click at [672, 80] on span "Policy history" at bounding box center [677, 75] width 66 height 15
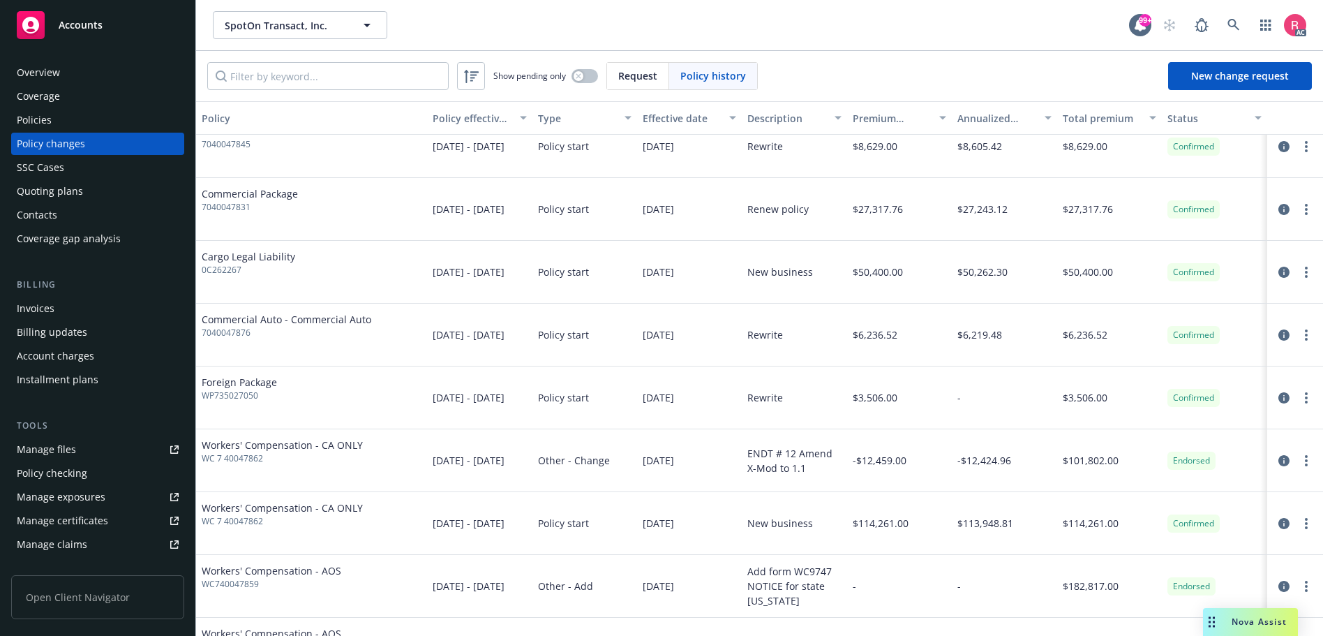
scroll to position [209, 0]
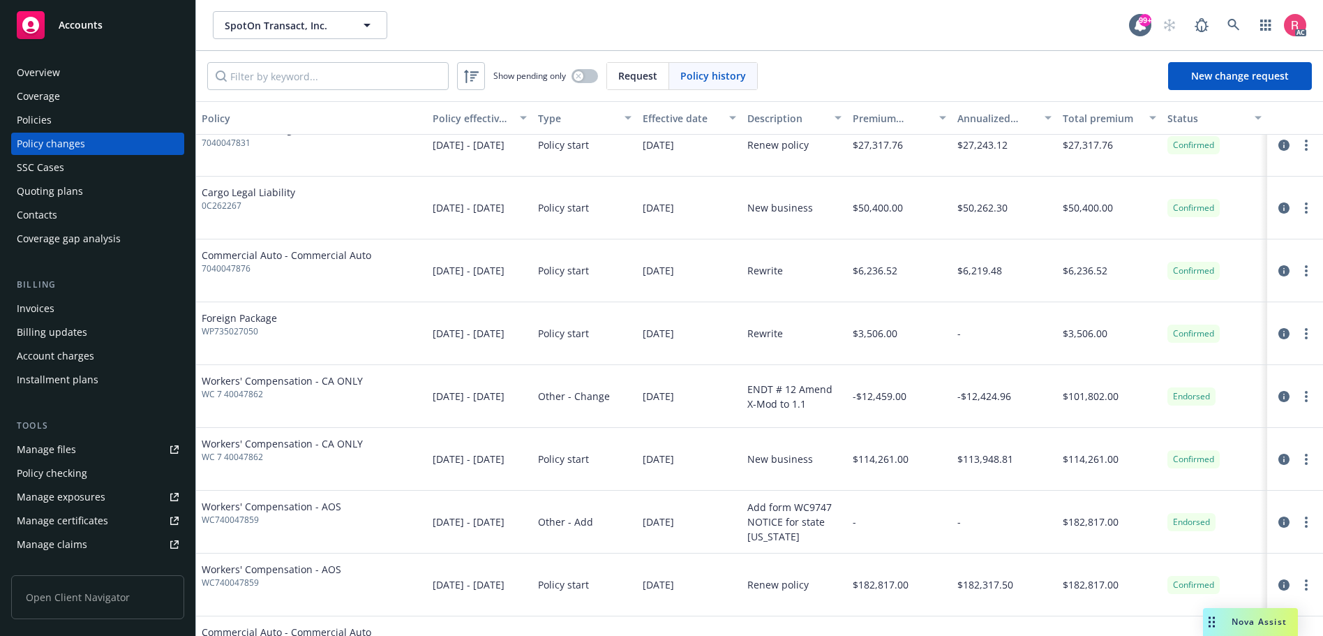
click at [38, 312] on div "Invoices" at bounding box center [36, 308] width 38 height 22
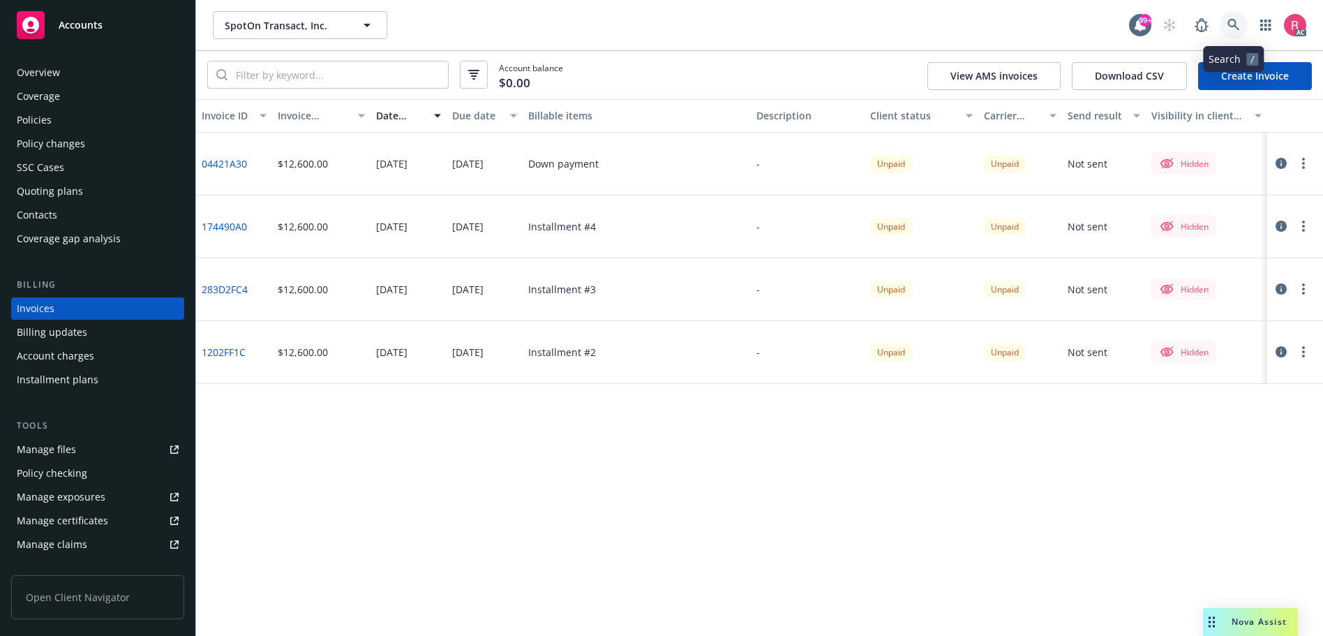
click at [1234, 26] on icon at bounding box center [1234, 25] width 12 height 12
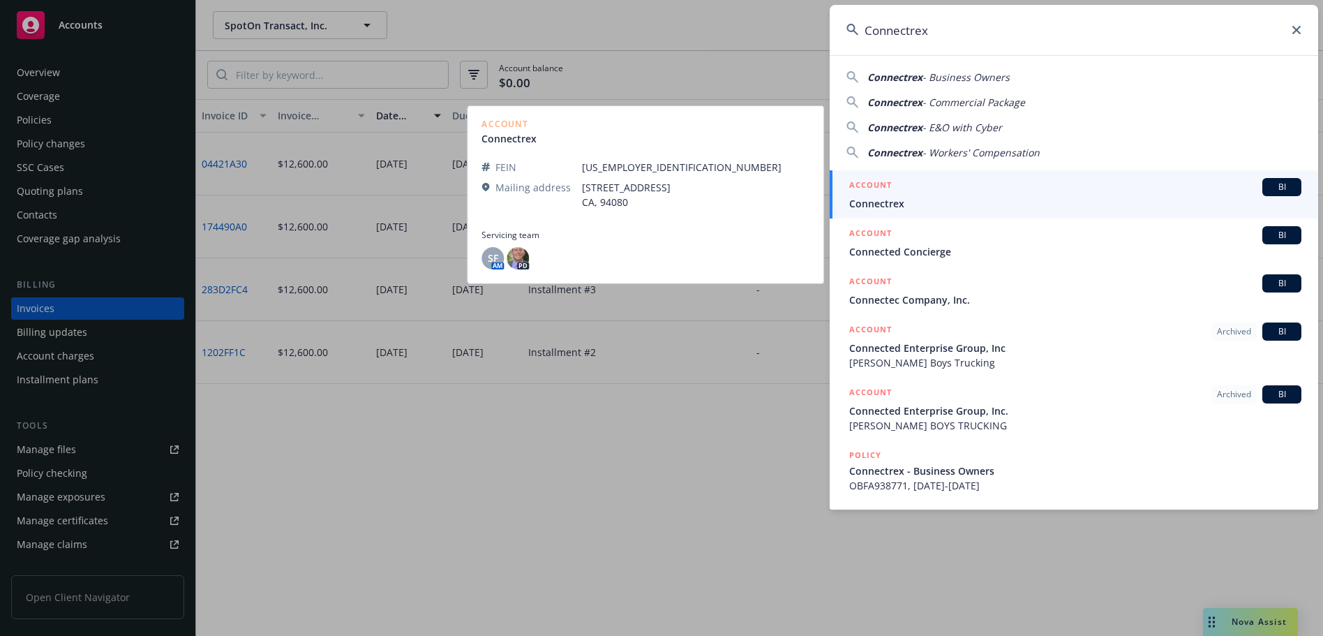
type input "Connectrex"
click at [1268, 191] on span "BI" at bounding box center [1282, 187] width 28 height 13
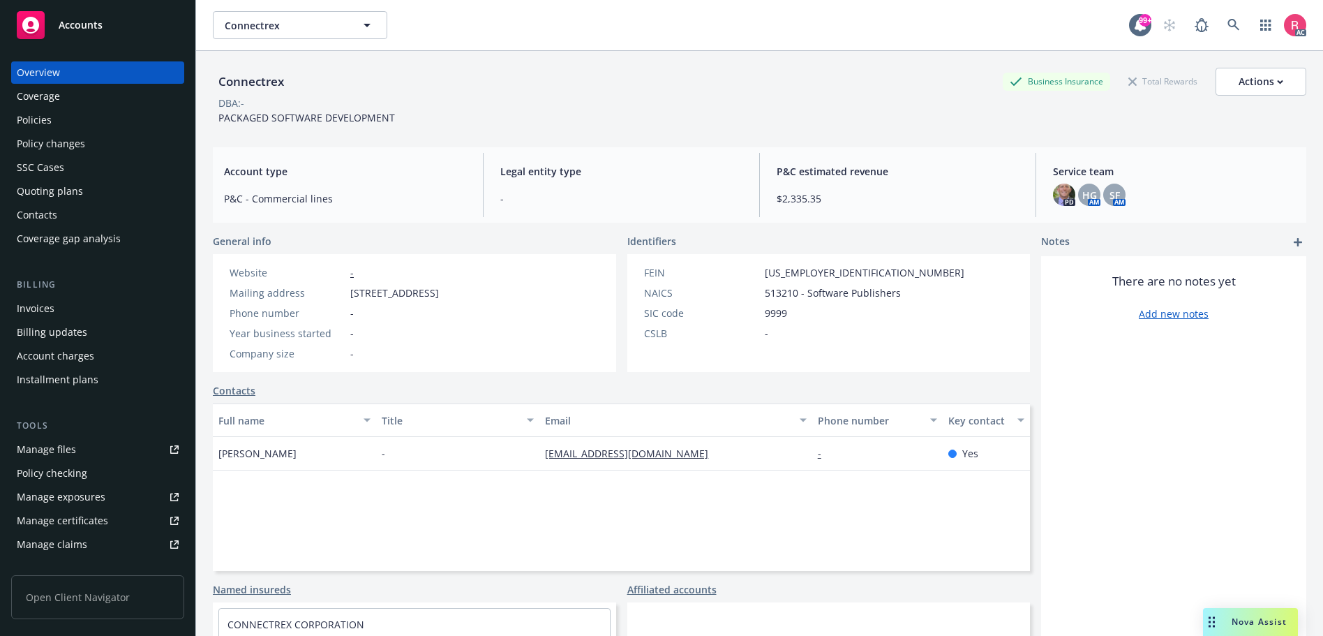
click at [44, 150] on div "Policy changes" at bounding box center [51, 144] width 68 height 22
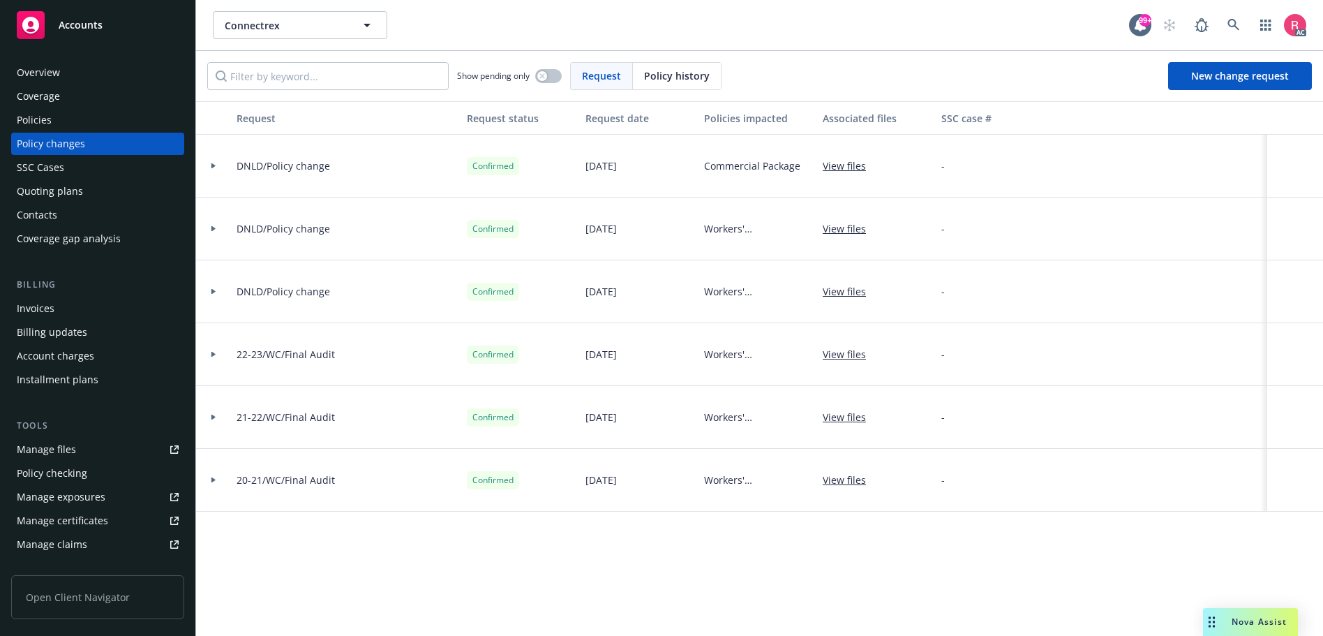
click at [678, 73] on span "Policy history" at bounding box center [677, 75] width 66 height 15
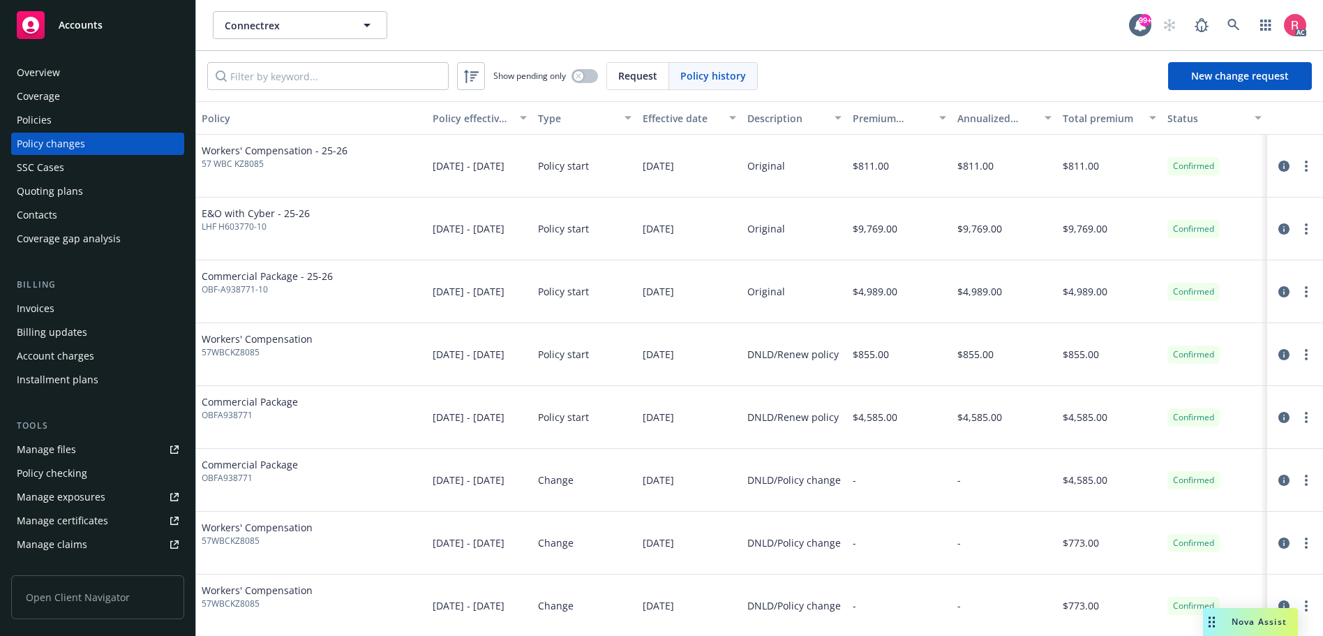
click at [39, 311] on div "Invoices" at bounding box center [36, 308] width 38 height 22
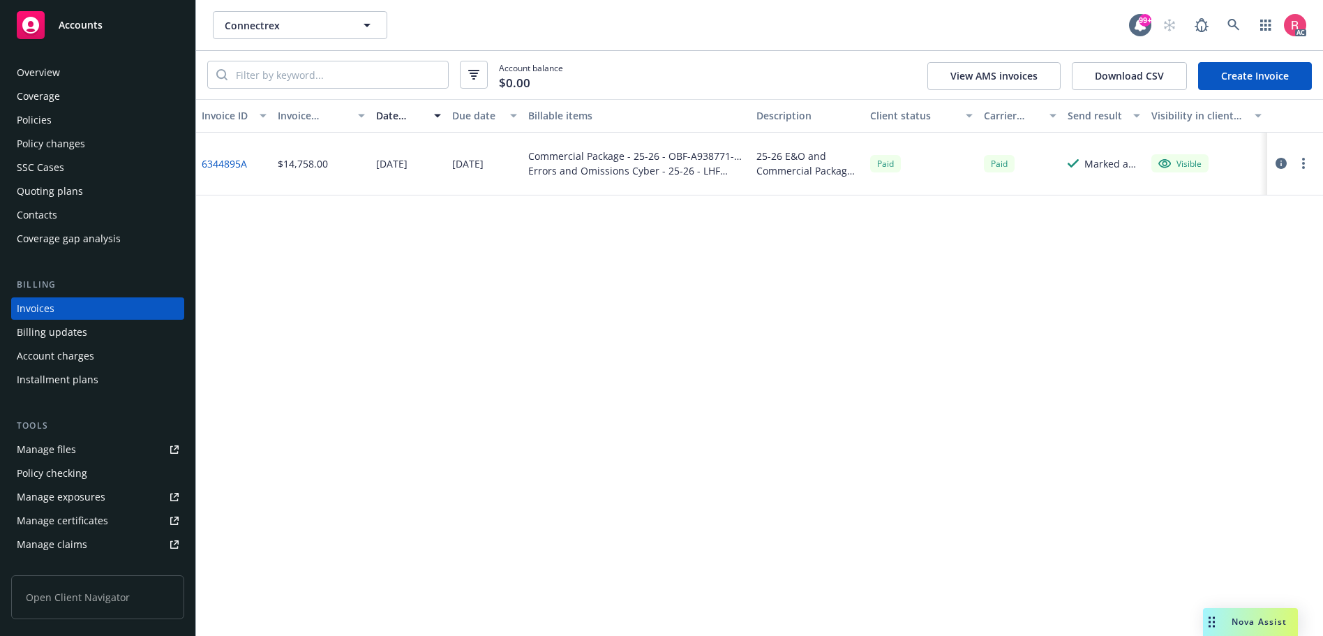
click at [217, 158] on link "6344895A" at bounding box center [224, 163] width 45 height 15
click at [43, 148] on div "Policy changes" at bounding box center [51, 144] width 68 height 22
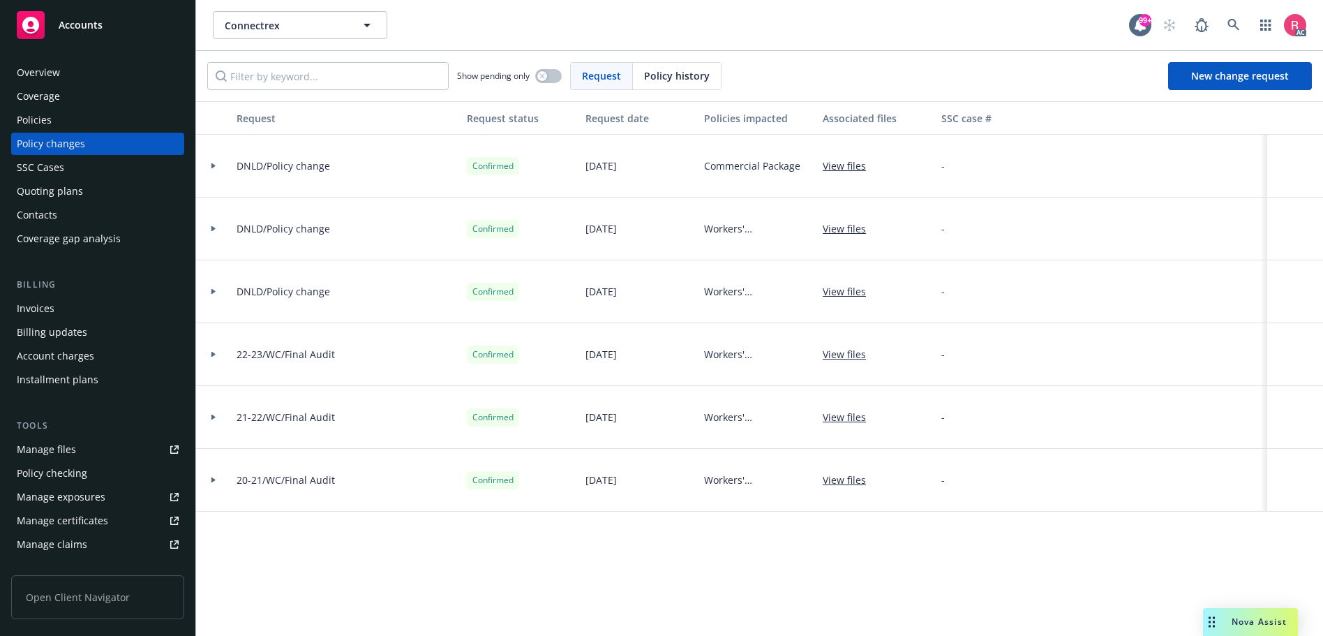
click at [660, 79] on span "Policy history" at bounding box center [677, 75] width 66 height 15
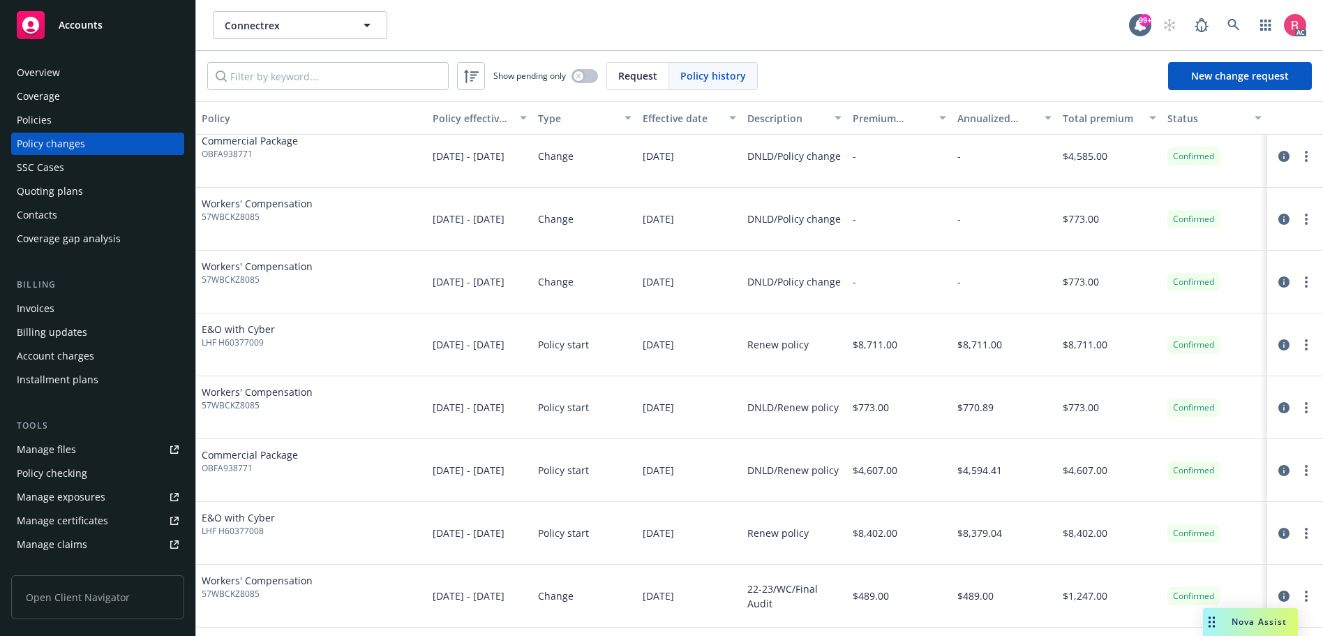
scroll to position [279, 0]
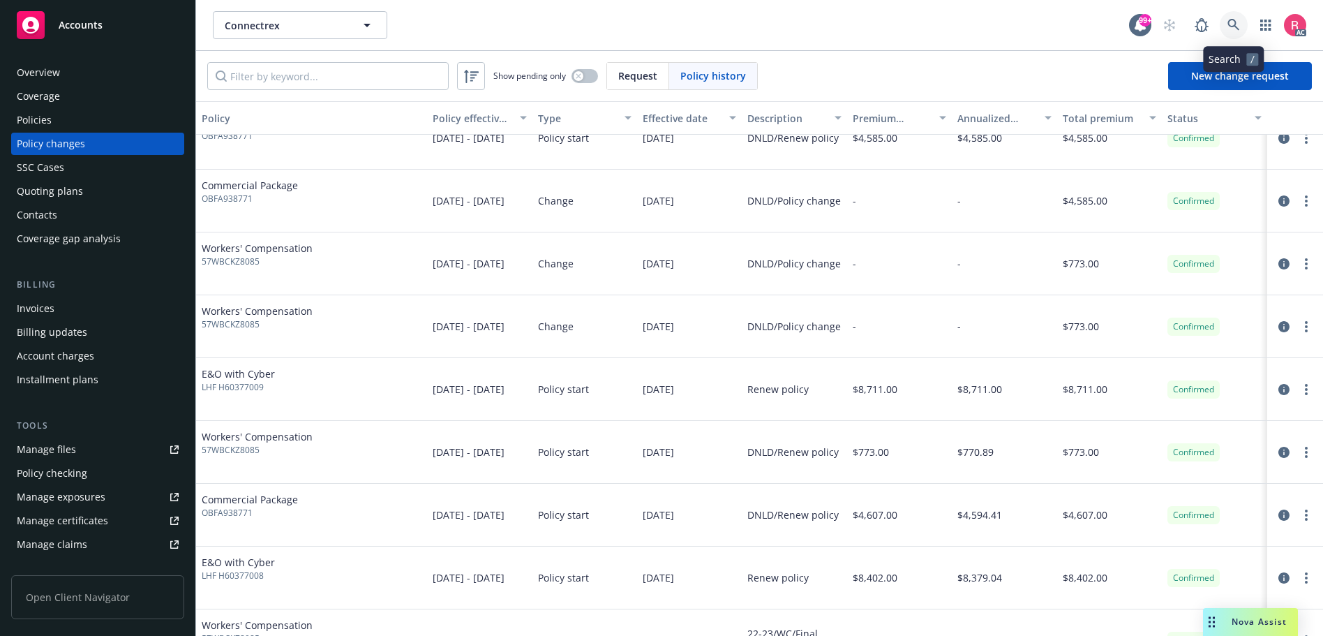
click at [1233, 27] on icon at bounding box center [1234, 25] width 12 height 12
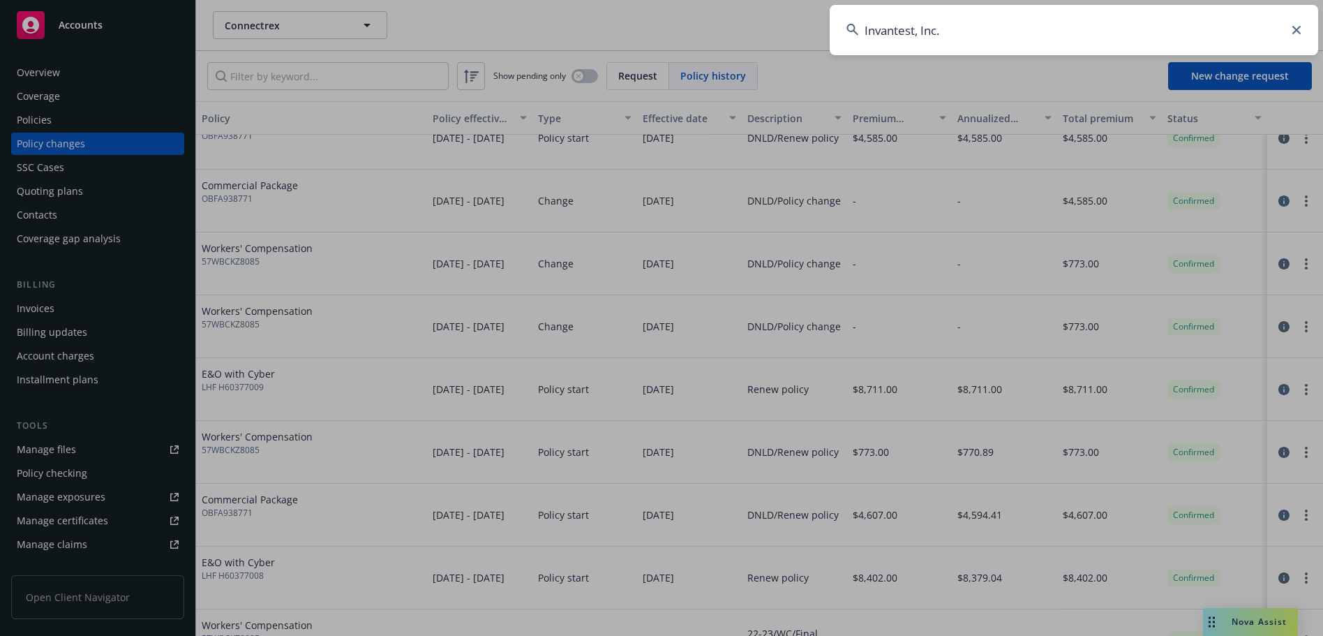
type input "Invantest, Inc."
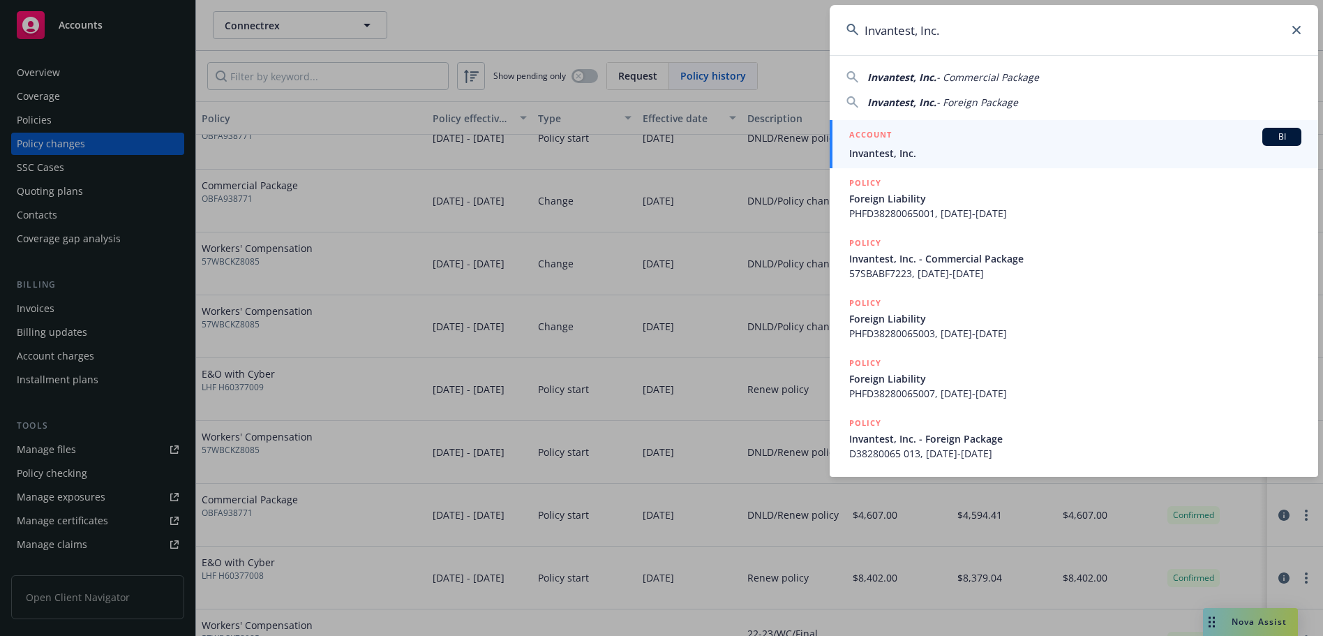
click at [1270, 138] on span "BI" at bounding box center [1282, 137] width 28 height 13
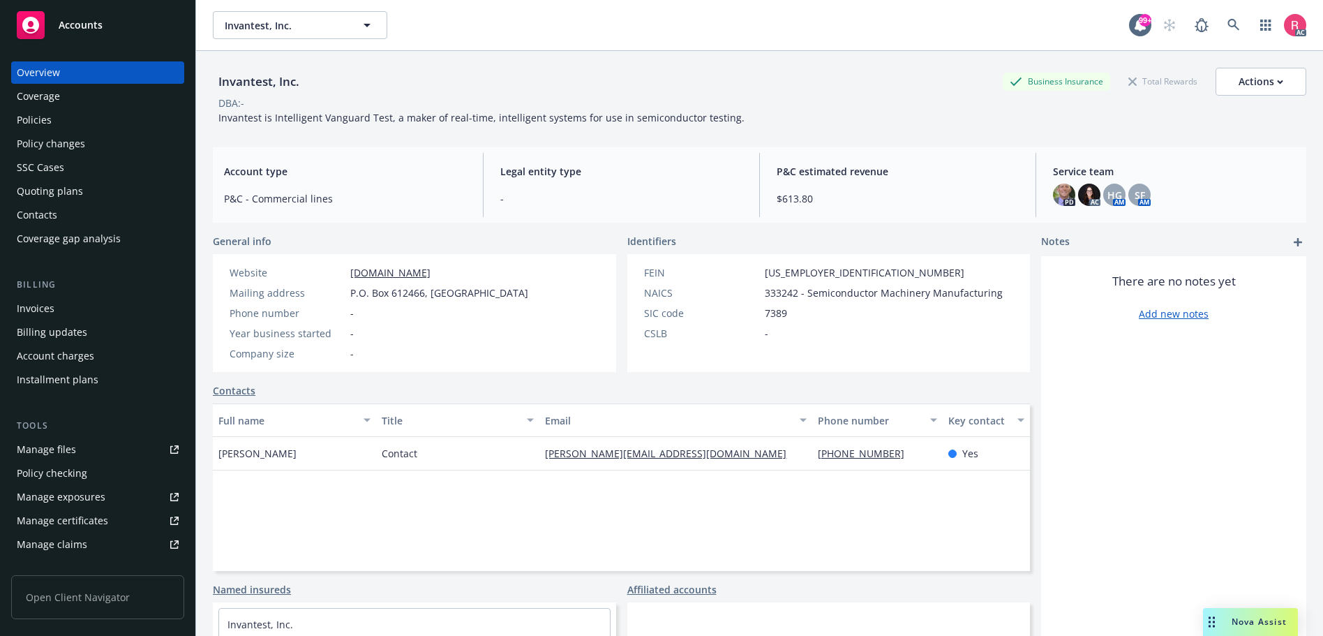
click at [56, 146] on div "Policy changes" at bounding box center [51, 144] width 68 height 22
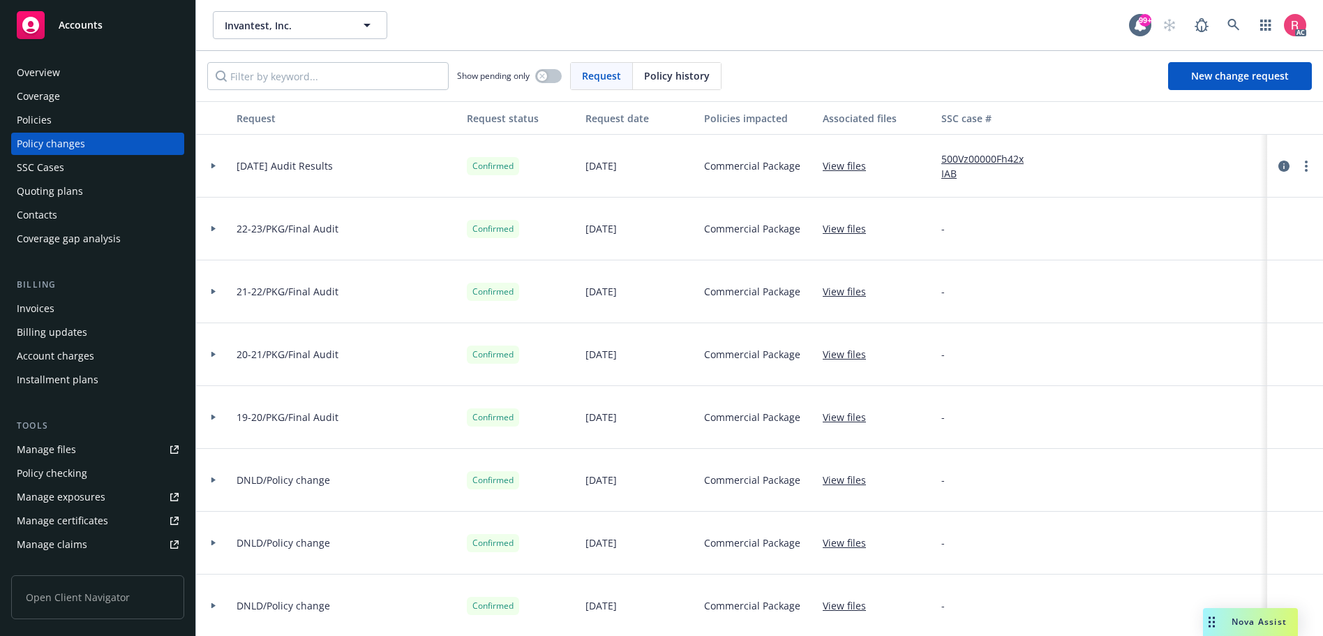
click at [649, 73] on span "Policy history" at bounding box center [677, 75] width 66 height 15
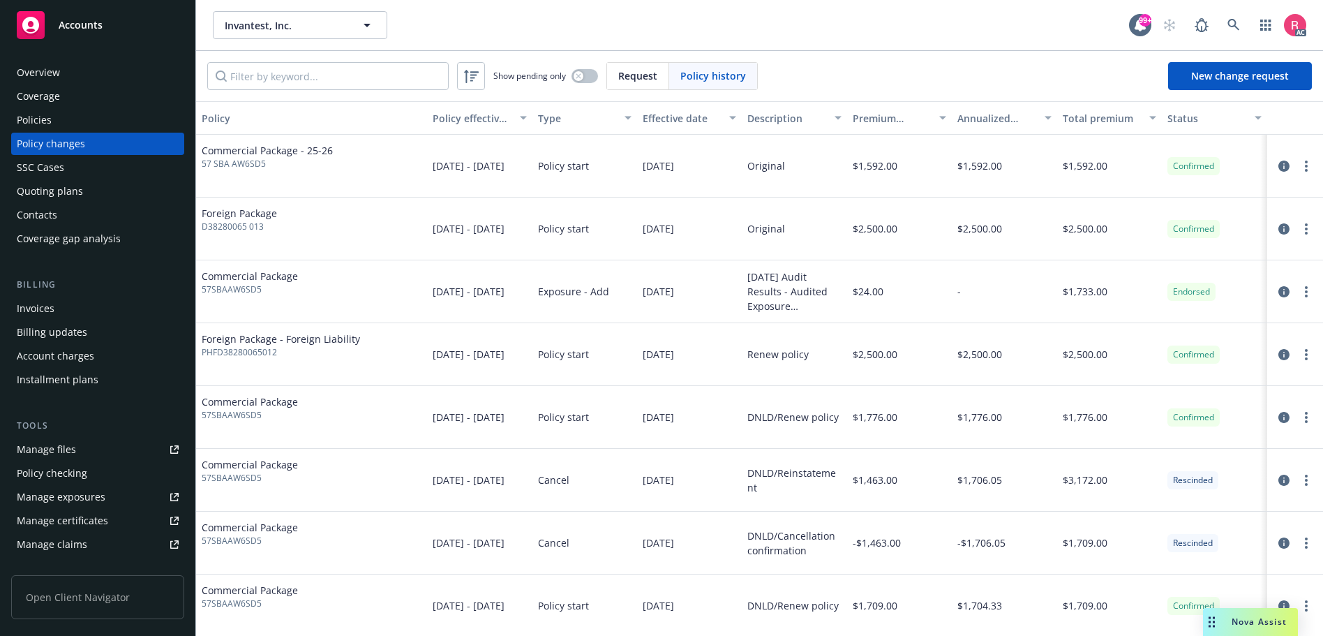
click at [34, 308] on div "Invoices" at bounding box center [36, 308] width 38 height 22
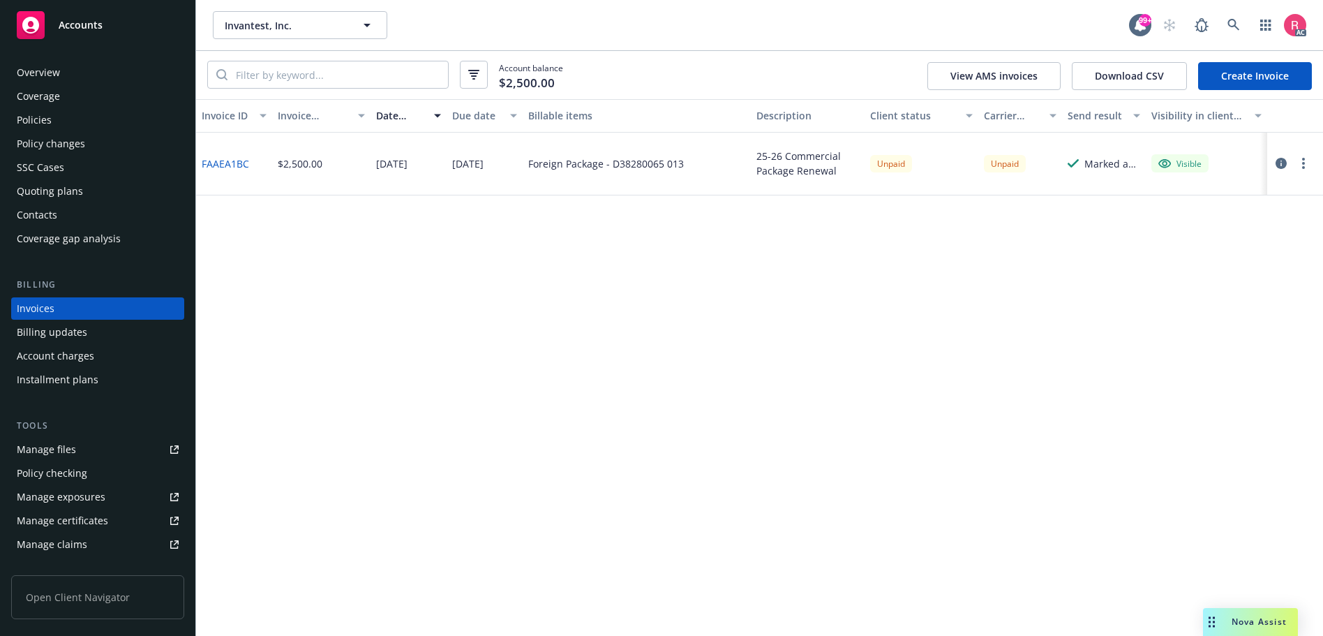
click at [232, 165] on link "FAAEA1BC" at bounding box center [225, 163] width 47 height 15
click at [1228, 26] on icon at bounding box center [1234, 25] width 13 height 13
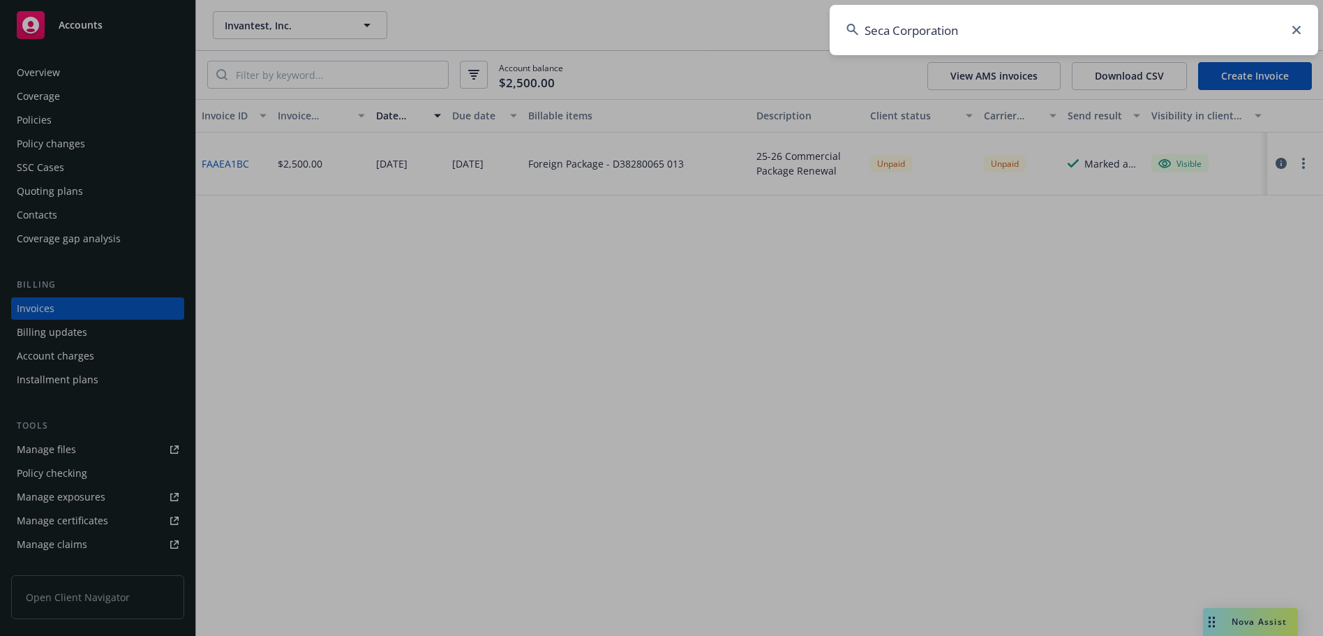
type input "Seca Corporation"
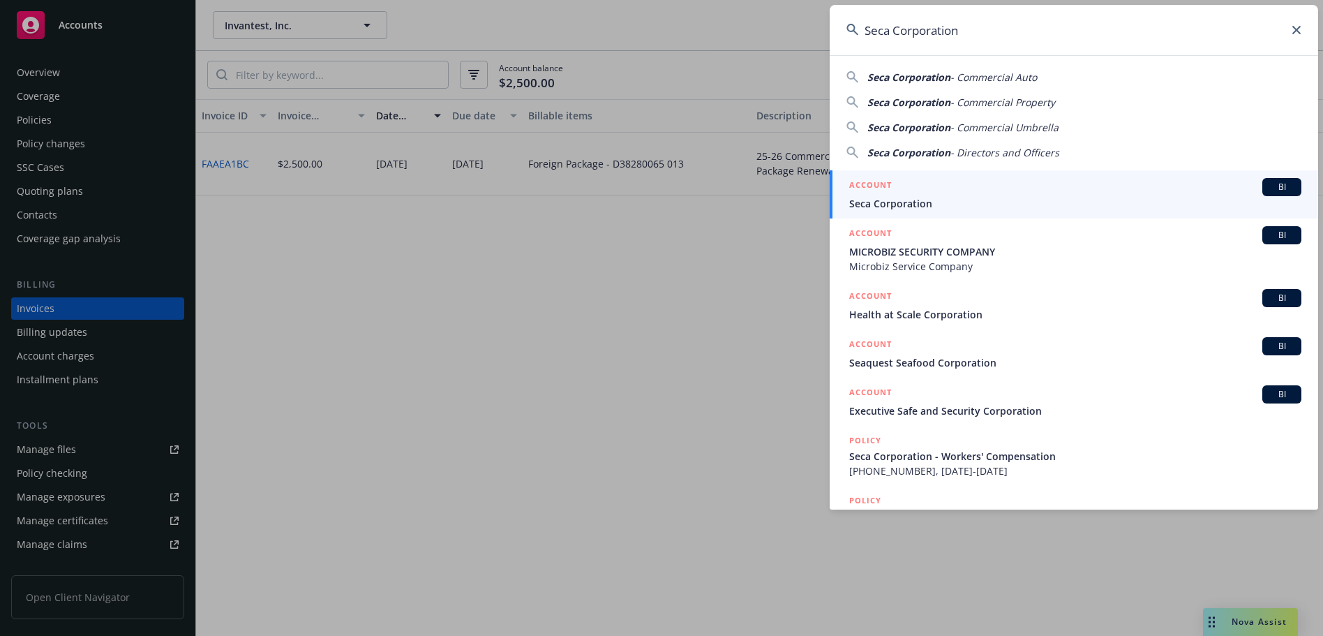
click at [1268, 188] on span "BI" at bounding box center [1282, 187] width 28 height 13
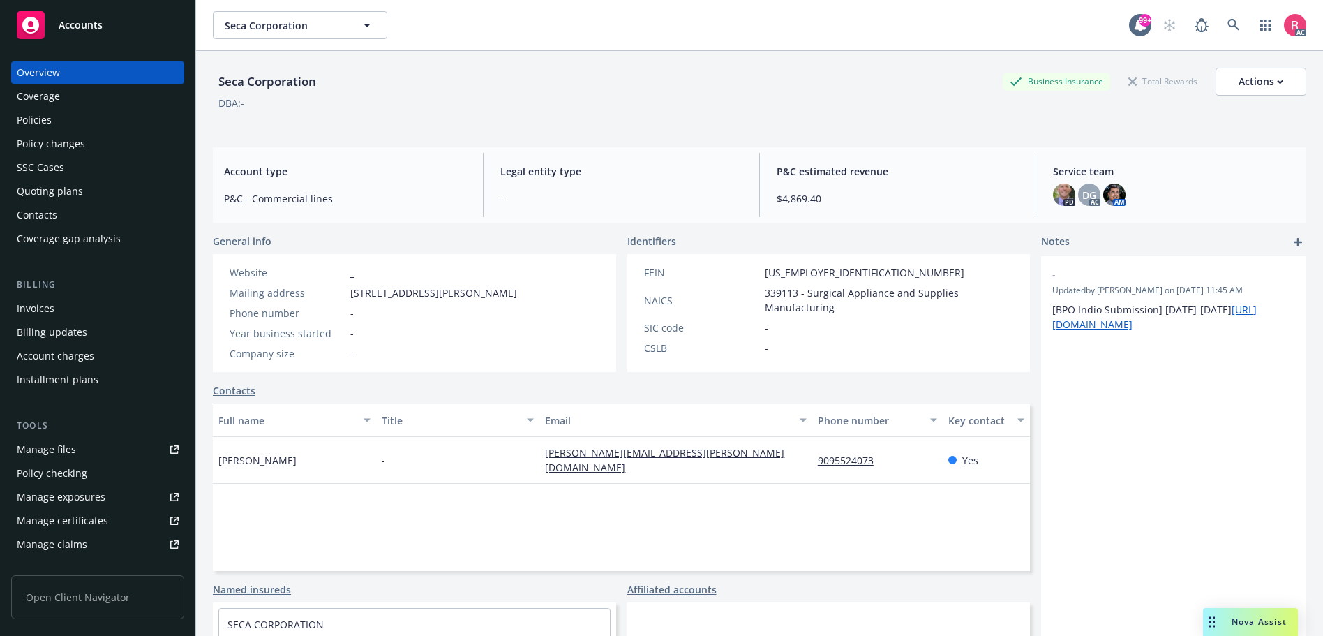
click at [29, 311] on div "Invoices" at bounding box center [36, 308] width 38 height 22
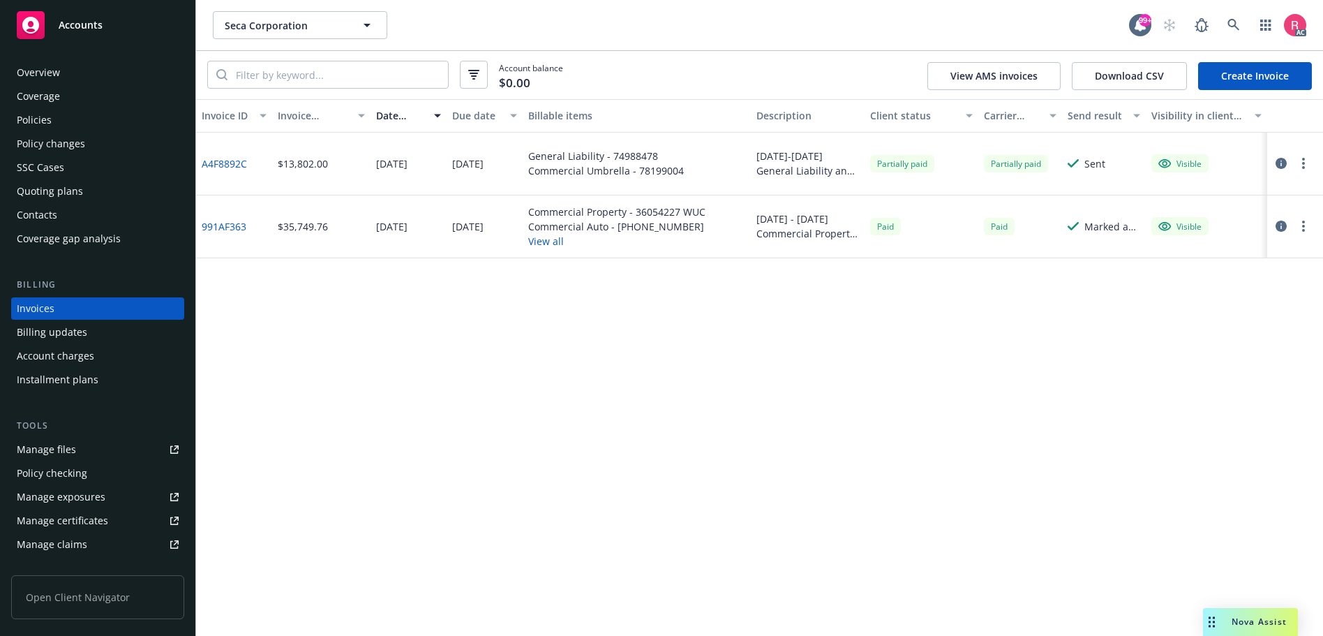
click at [236, 224] on link "991AF363" at bounding box center [224, 226] width 45 height 15
click at [54, 147] on div "Policy changes" at bounding box center [51, 144] width 68 height 22
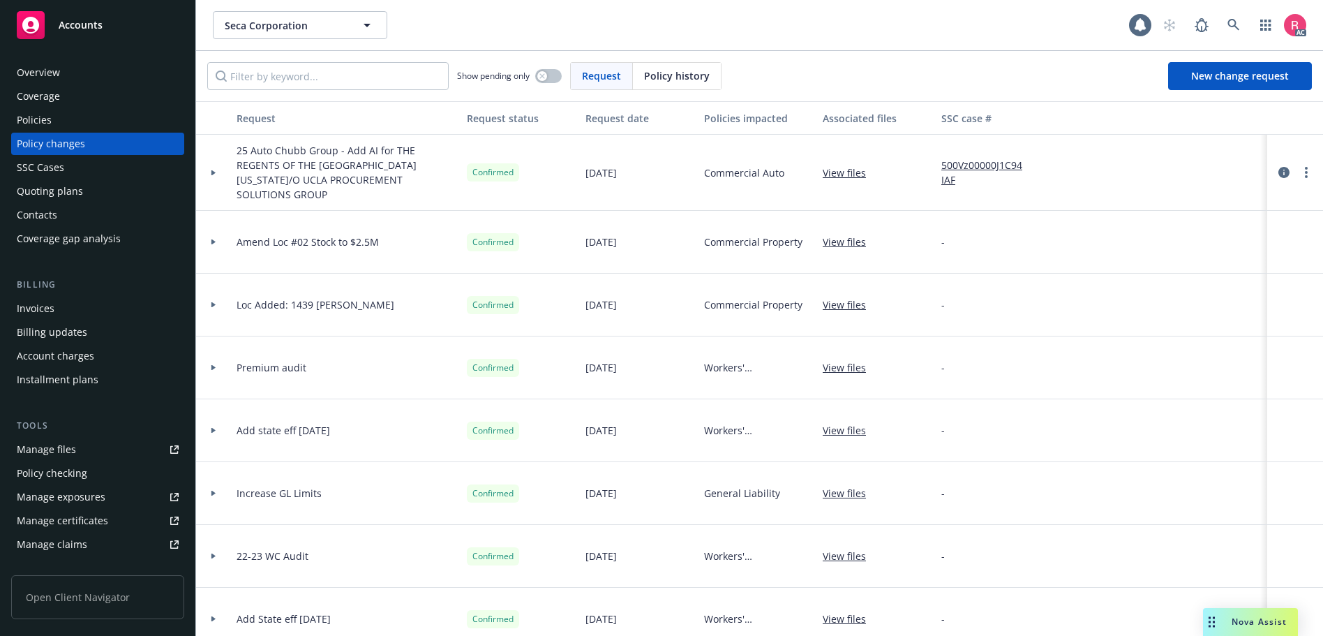
click at [648, 70] on span "Policy history" at bounding box center [677, 75] width 66 height 15
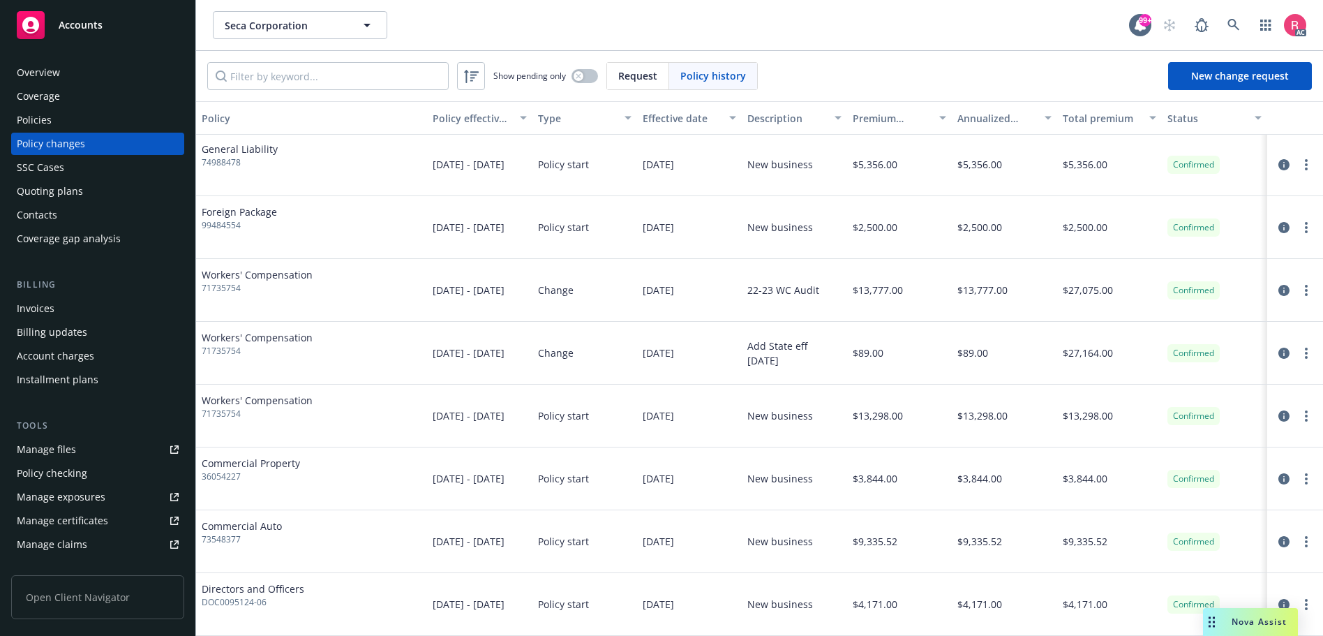
scroll to position [1645, 0]
click at [1227, 19] on link at bounding box center [1234, 25] width 28 height 28
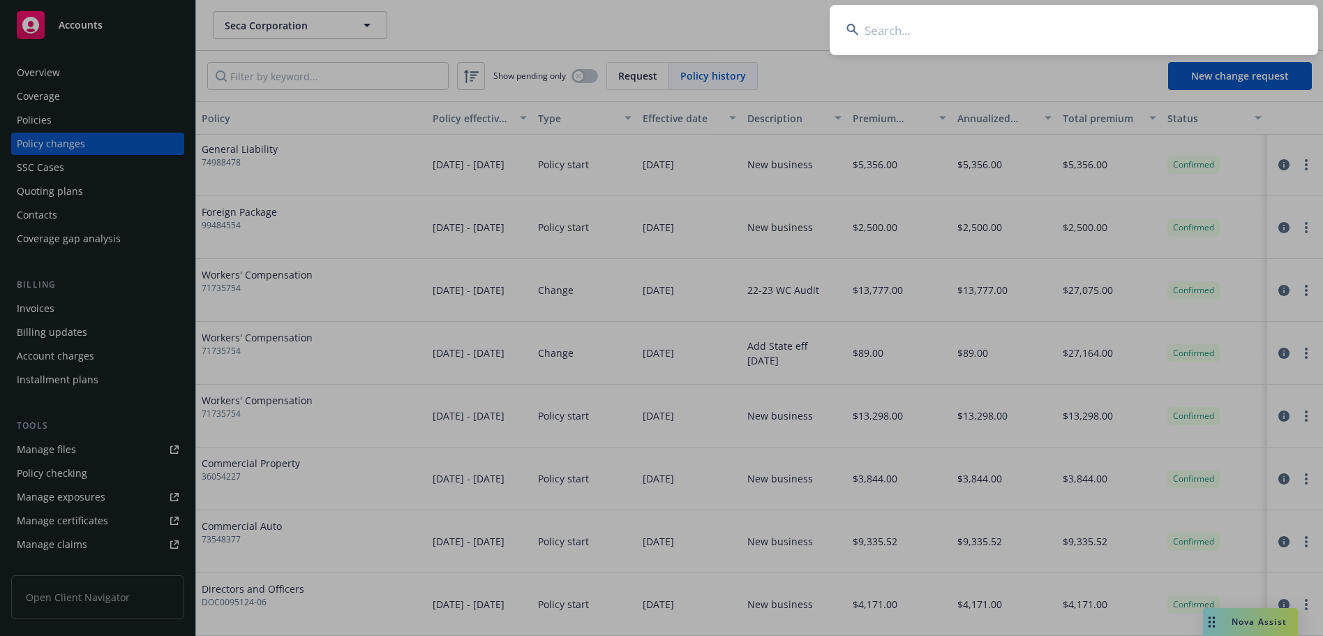
click at [890, 42] on input at bounding box center [1074, 30] width 489 height 50
type input "PeerNova, Inc."
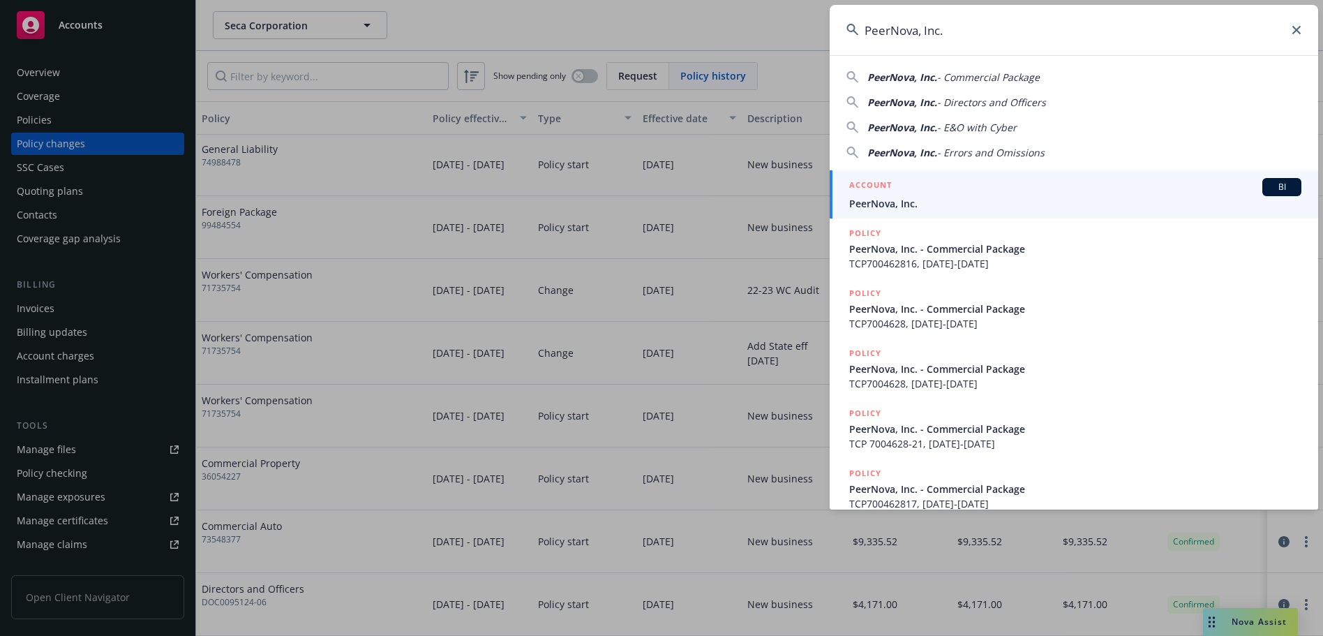
drag, startPoint x: 1264, startPoint y: 191, endPoint x: 1229, endPoint y: 195, distance: 35.2
click at [1268, 191] on span "BI" at bounding box center [1282, 187] width 28 height 13
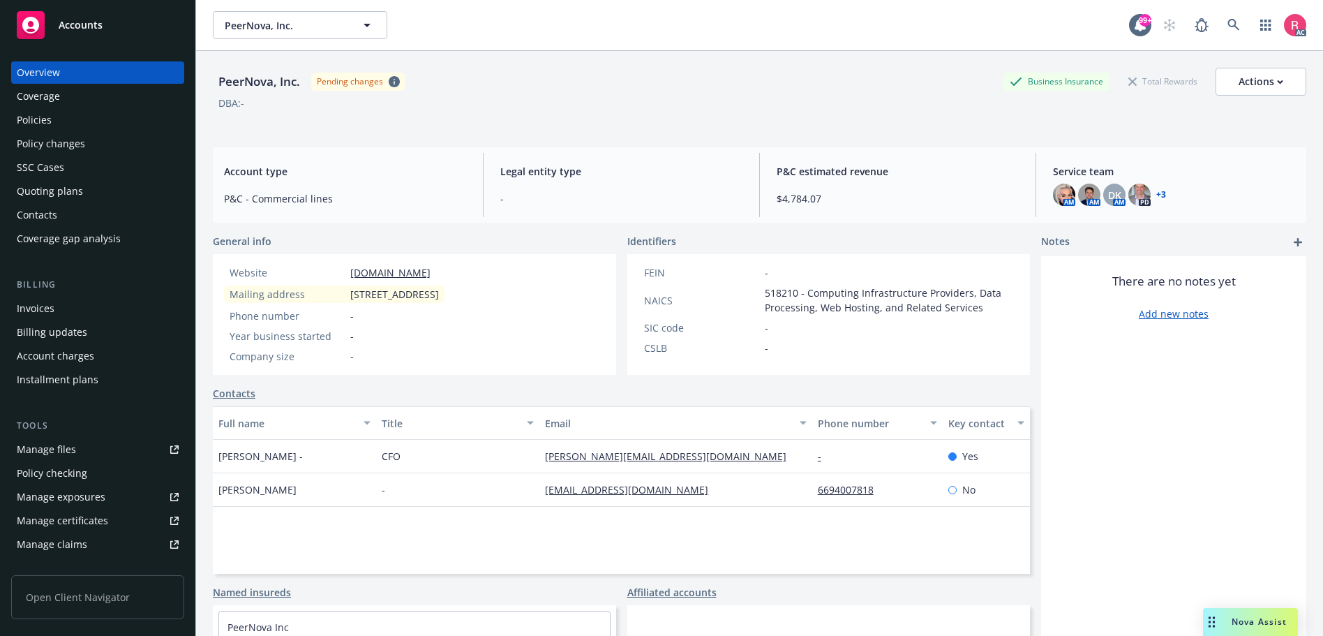
click at [27, 312] on div "Invoices" at bounding box center [36, 308] width 38 height 22
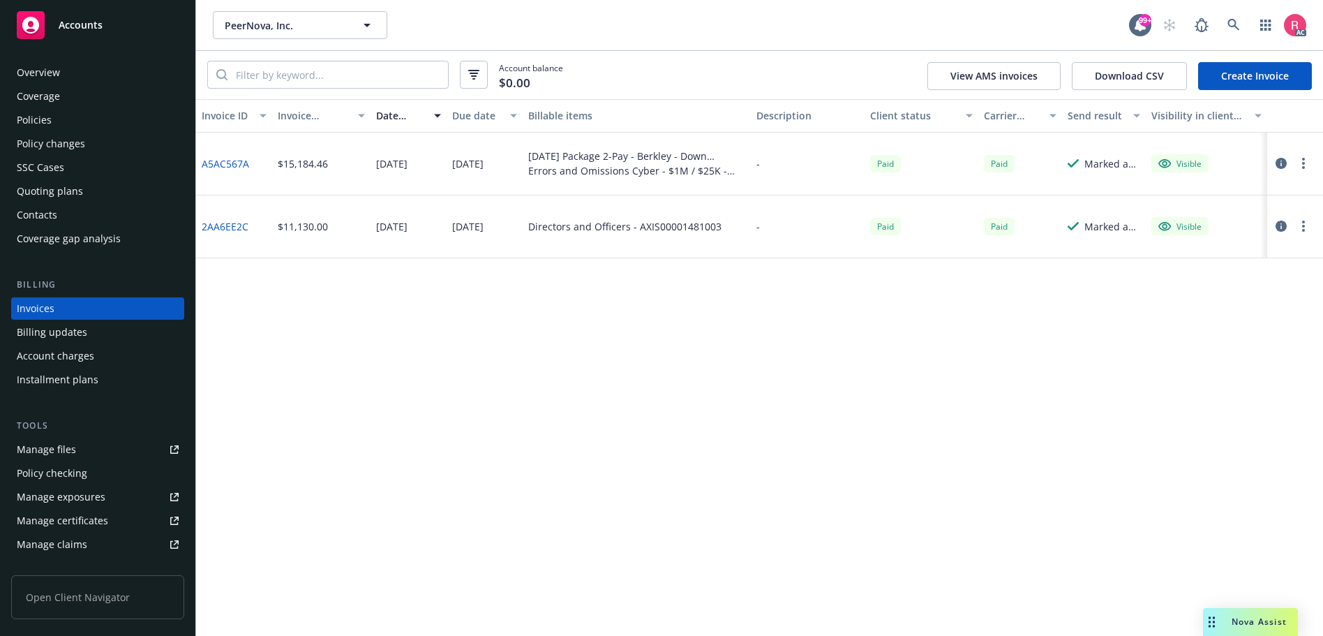
click at [219, 228] on link "2AA6EE2C" at bounding box center [225, 226] width 47 height 15
click at [228, 168] on link "A5AC567A" at bounding box center [225, 163] width 47 height 15
click at [68, 145] on div "Policy changes" at bounding box center [51, 144] width 68 height 22
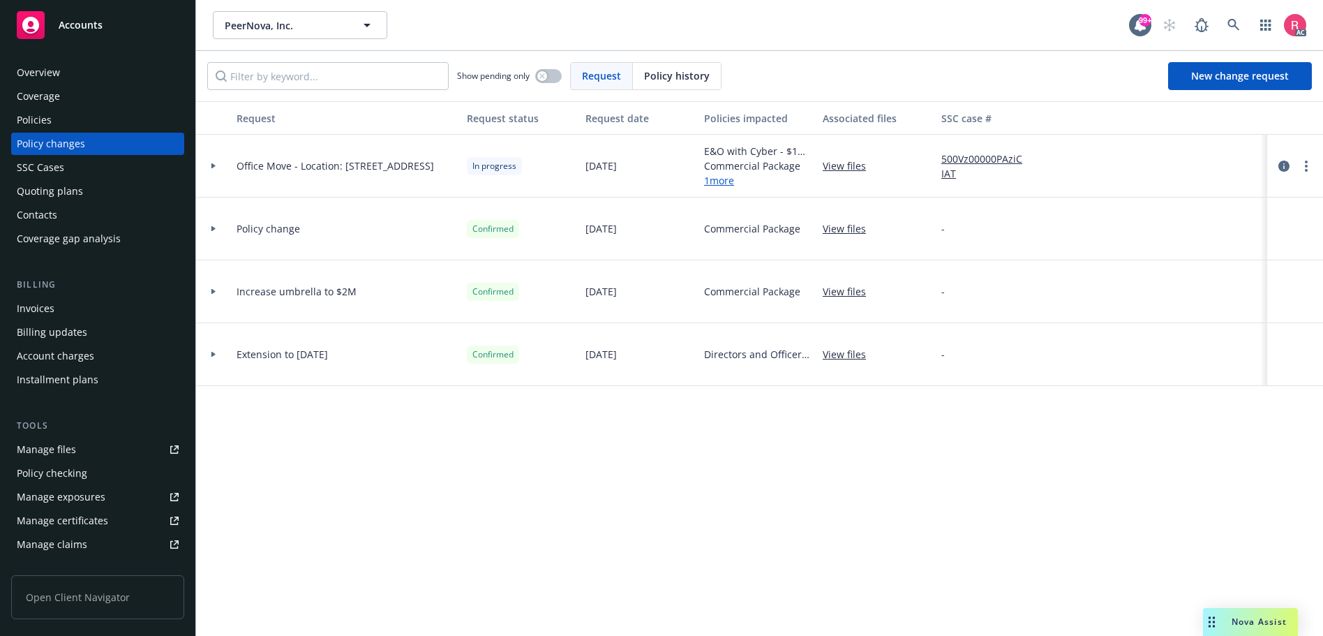
click at [657, 80] on span "Policy history" at bounding box center [677, 75] width 66 height 15
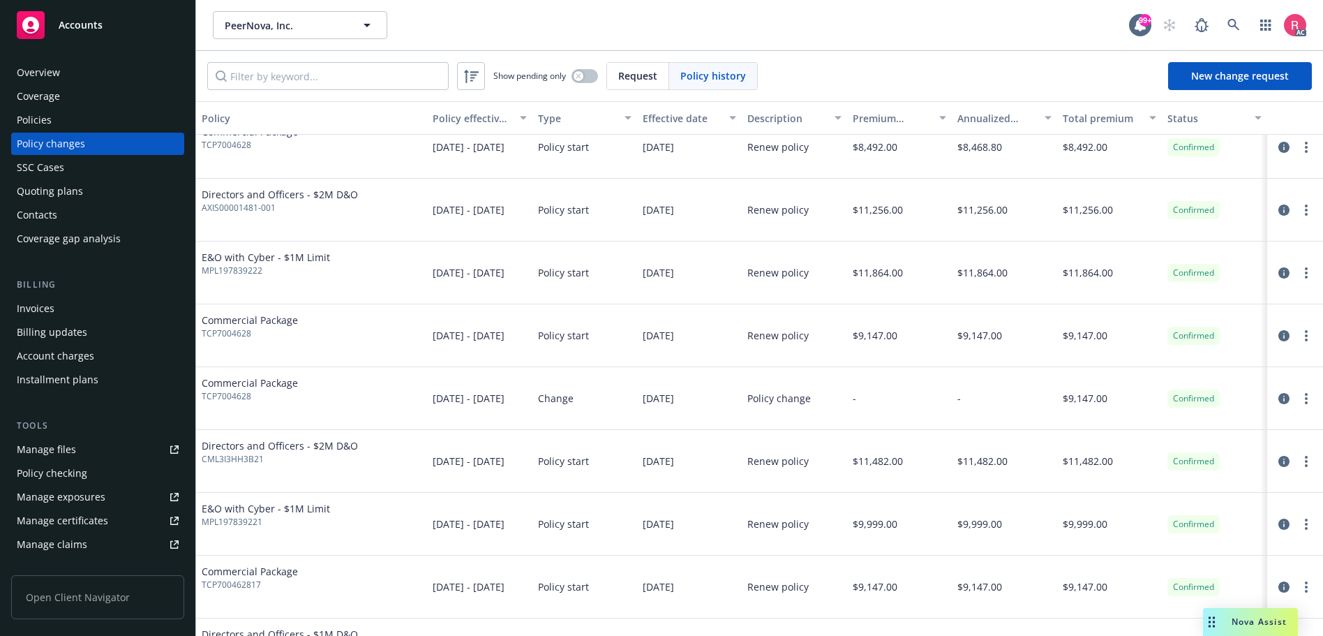
scroll to position [493, 0]
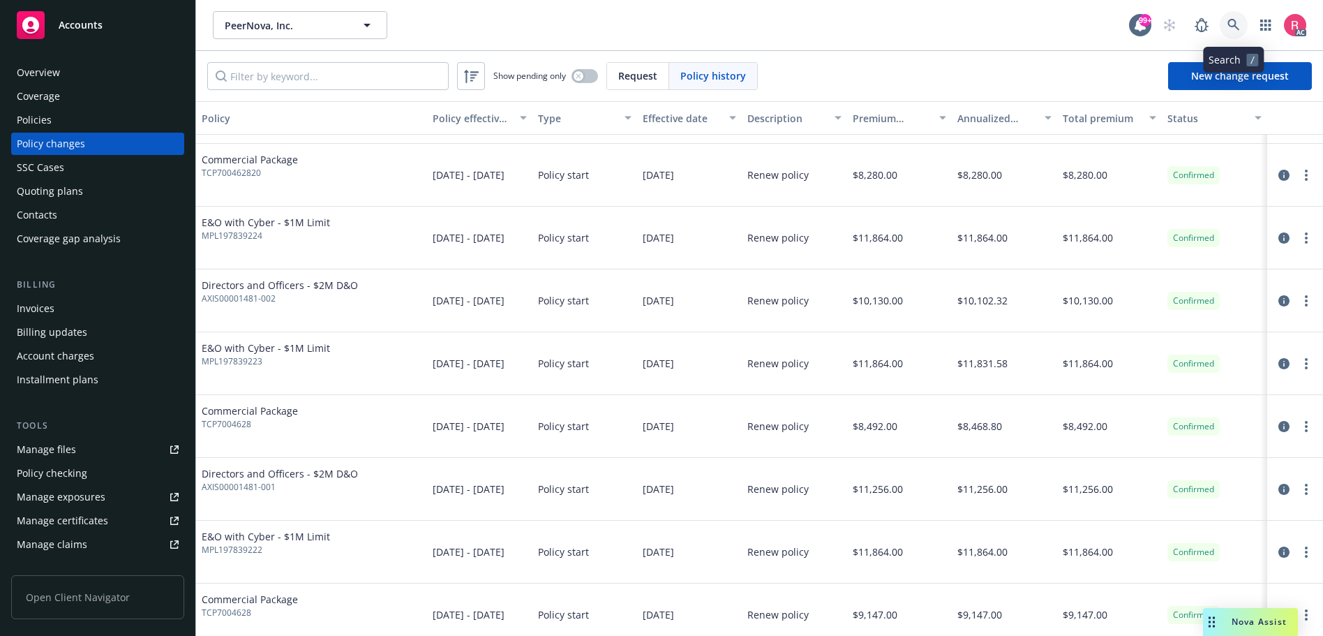
click at [1224, 22] on link at bounding box center [1234, 25] width 28 height 28
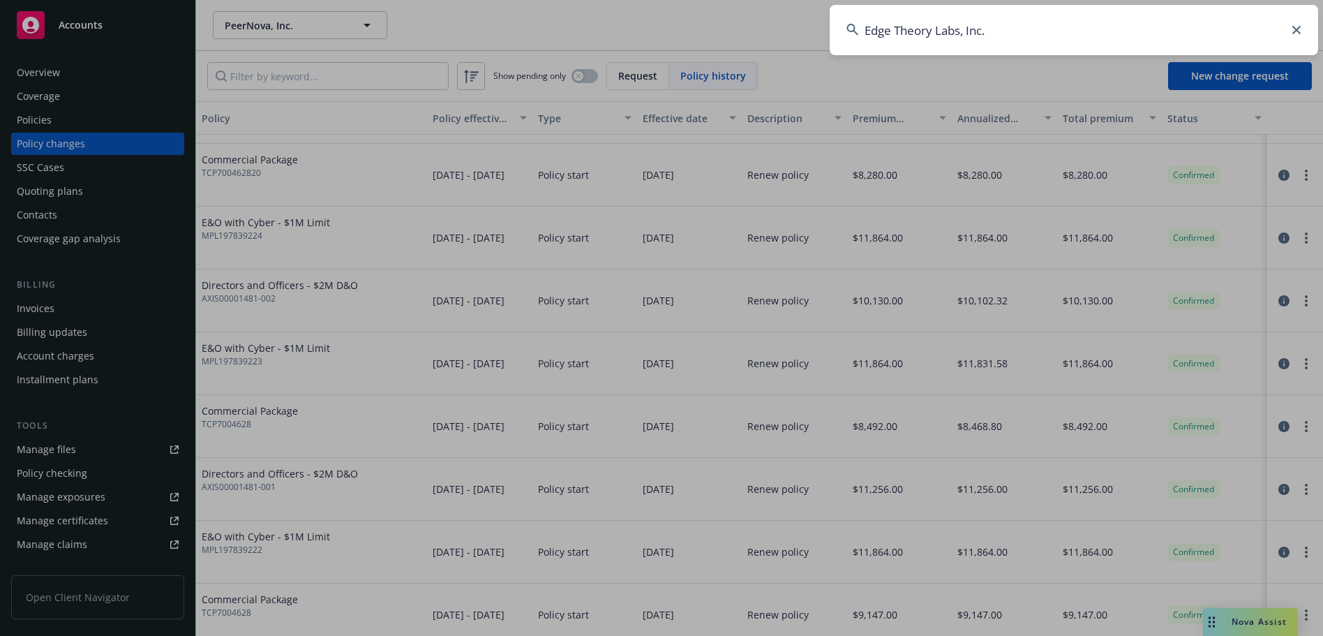
type input "Edge Theory Labs, Inc."
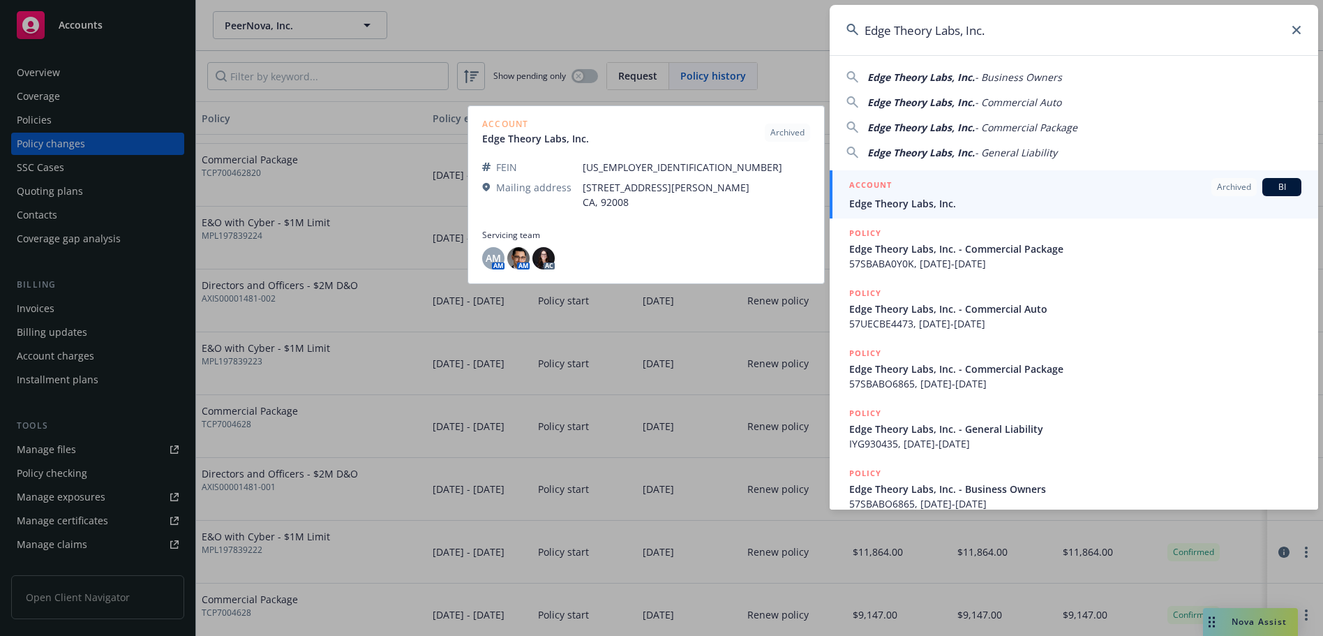
click at [1268, 189] on span "BI" at bounding box center [1282, 187] width 28 height 13
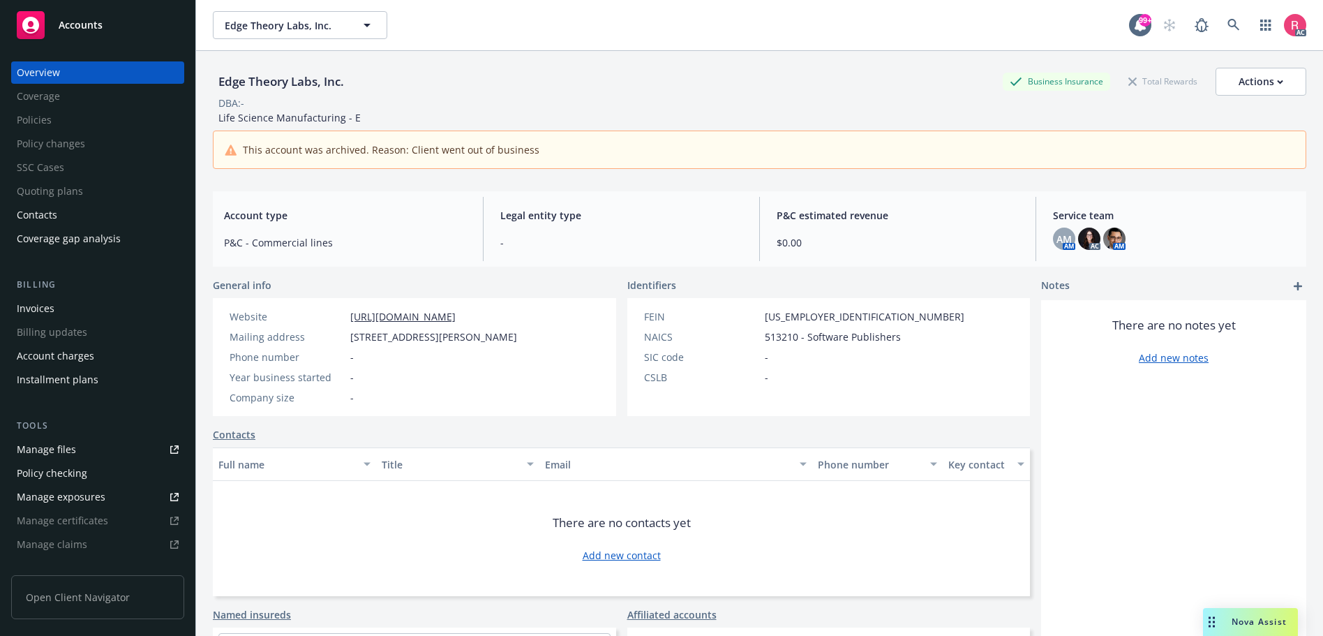
click at [33, 311] on div "Invoices" at bounding box center [36, 308] width 38 height 22
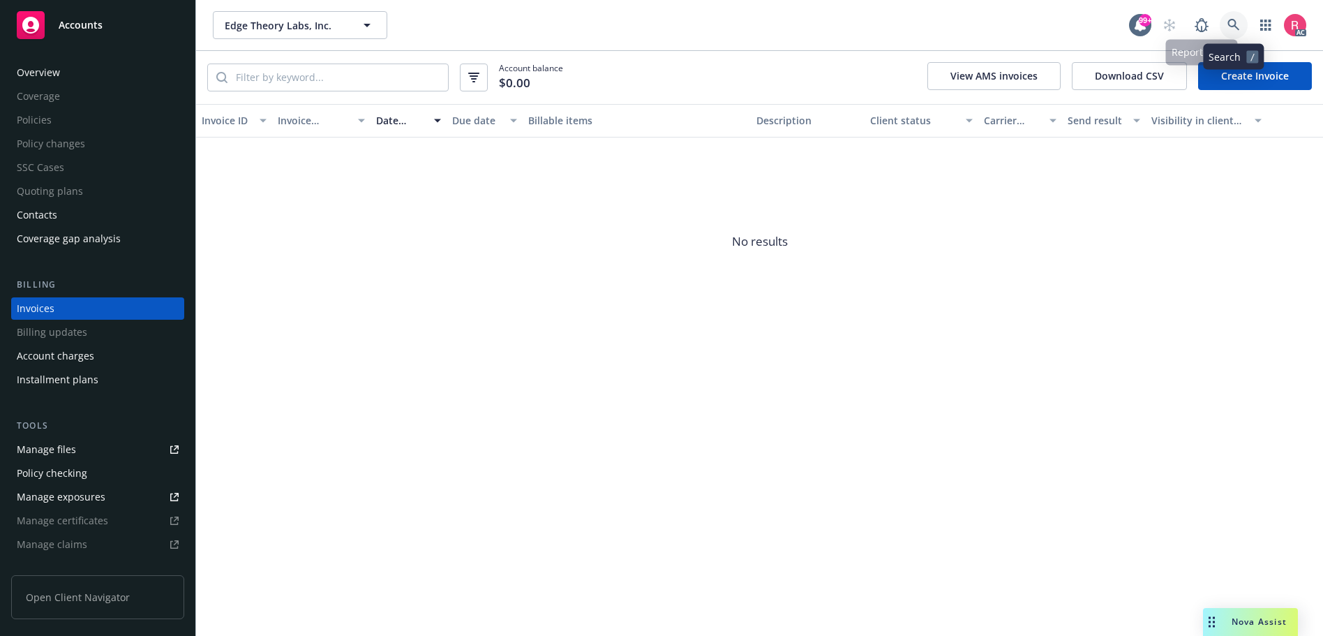
click at [1234, 27] on icon at bounding box center [1234, 25] width 13 height 13
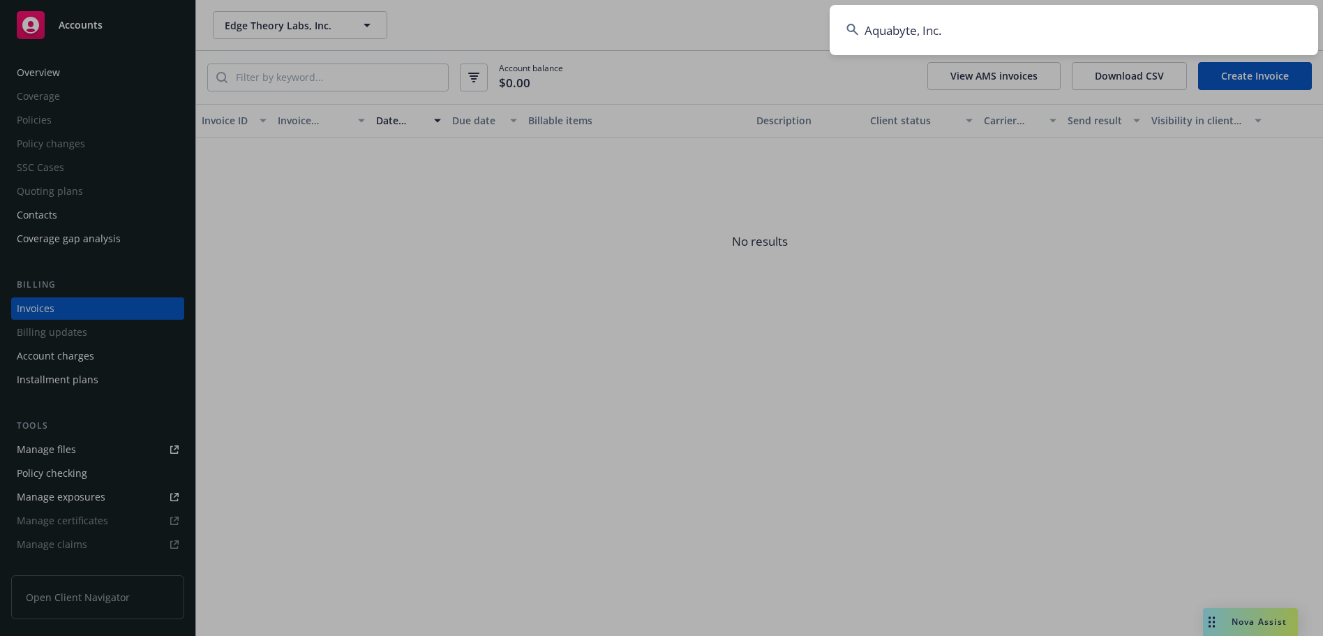
type input "Aquabyte, Inc."
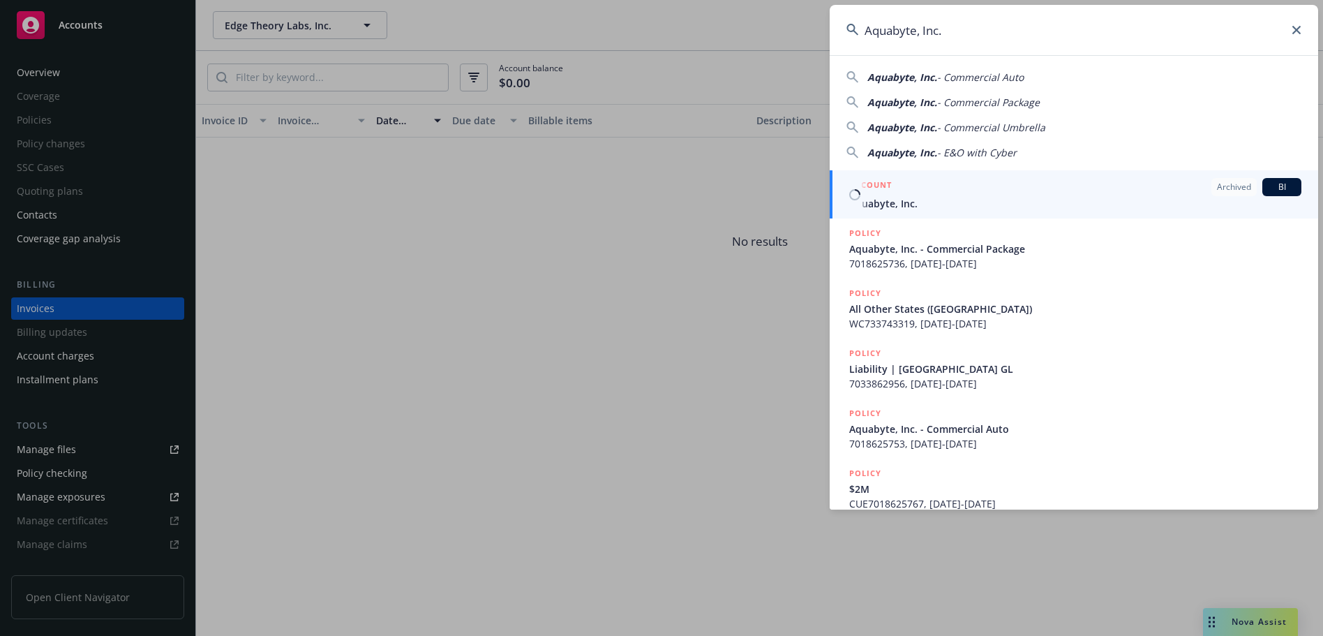
click at [1268, 188] on span "BI" at bounding box center [1282, 187] width 28 height 13
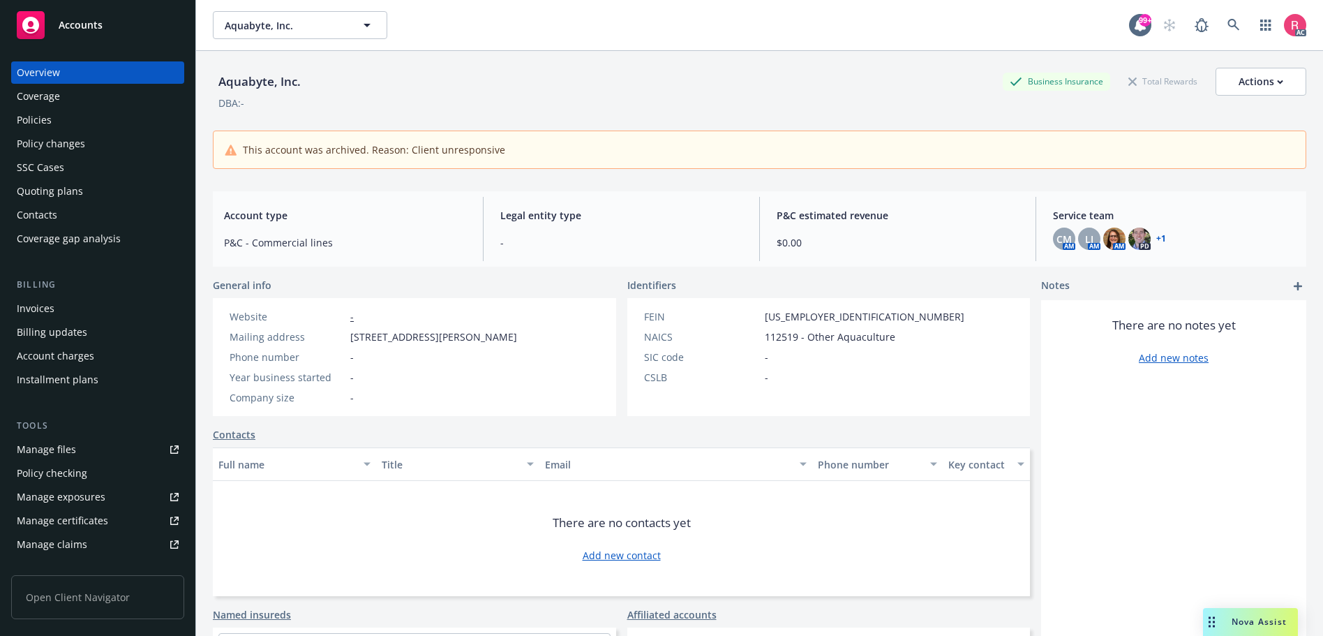
click at [27, 308] on div "Invoices" at bounding box center [36, 308] width 38 height 22
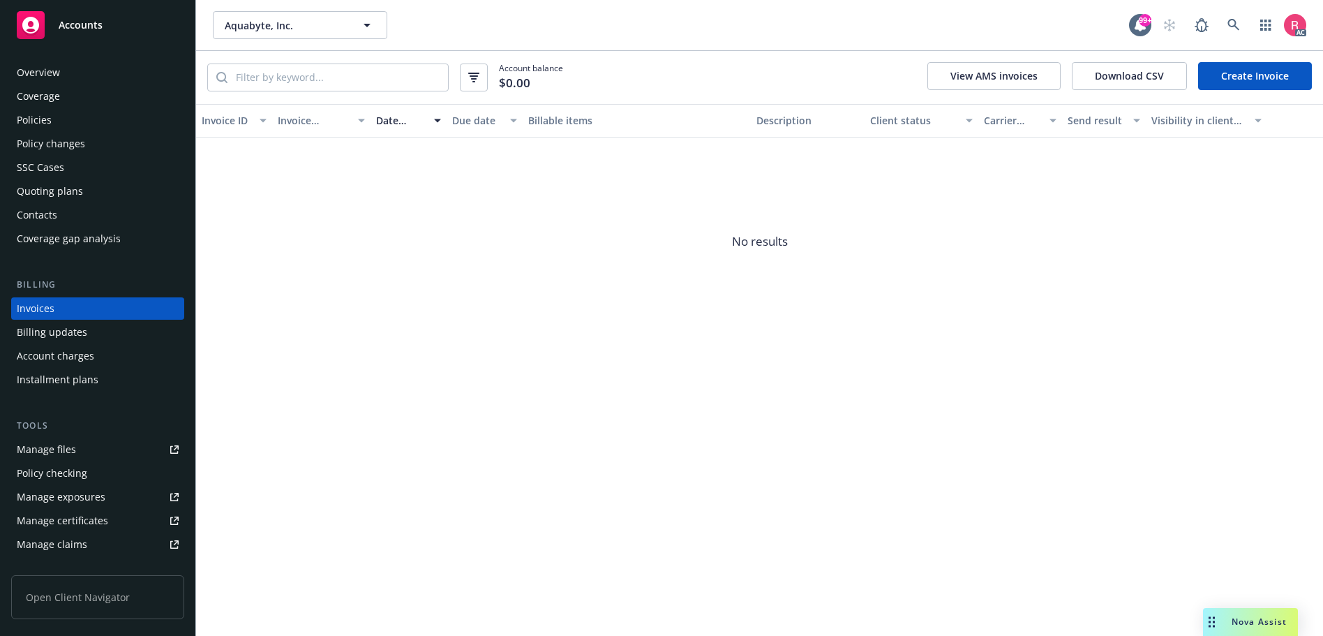
click at [31, 122] on div "Policies" at bounding box center [34, 120] width 35 height 22
